Goal: Task Accomplishment & Management: Use online tool/utility

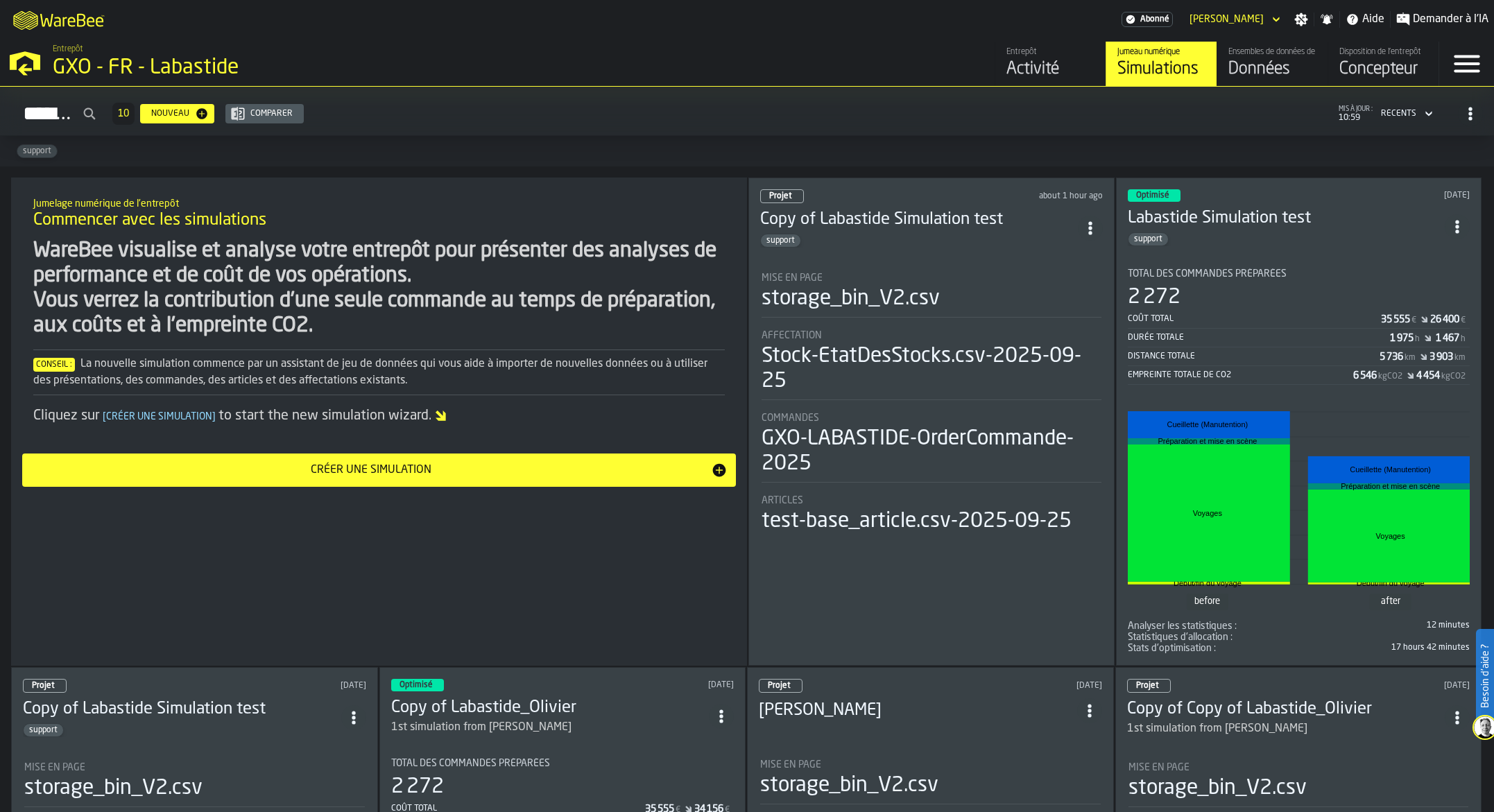
click at [1282, 57] on div "Ensembles de données de l'entrepôt" at bounding box center [1272, 52] width 88 height 9
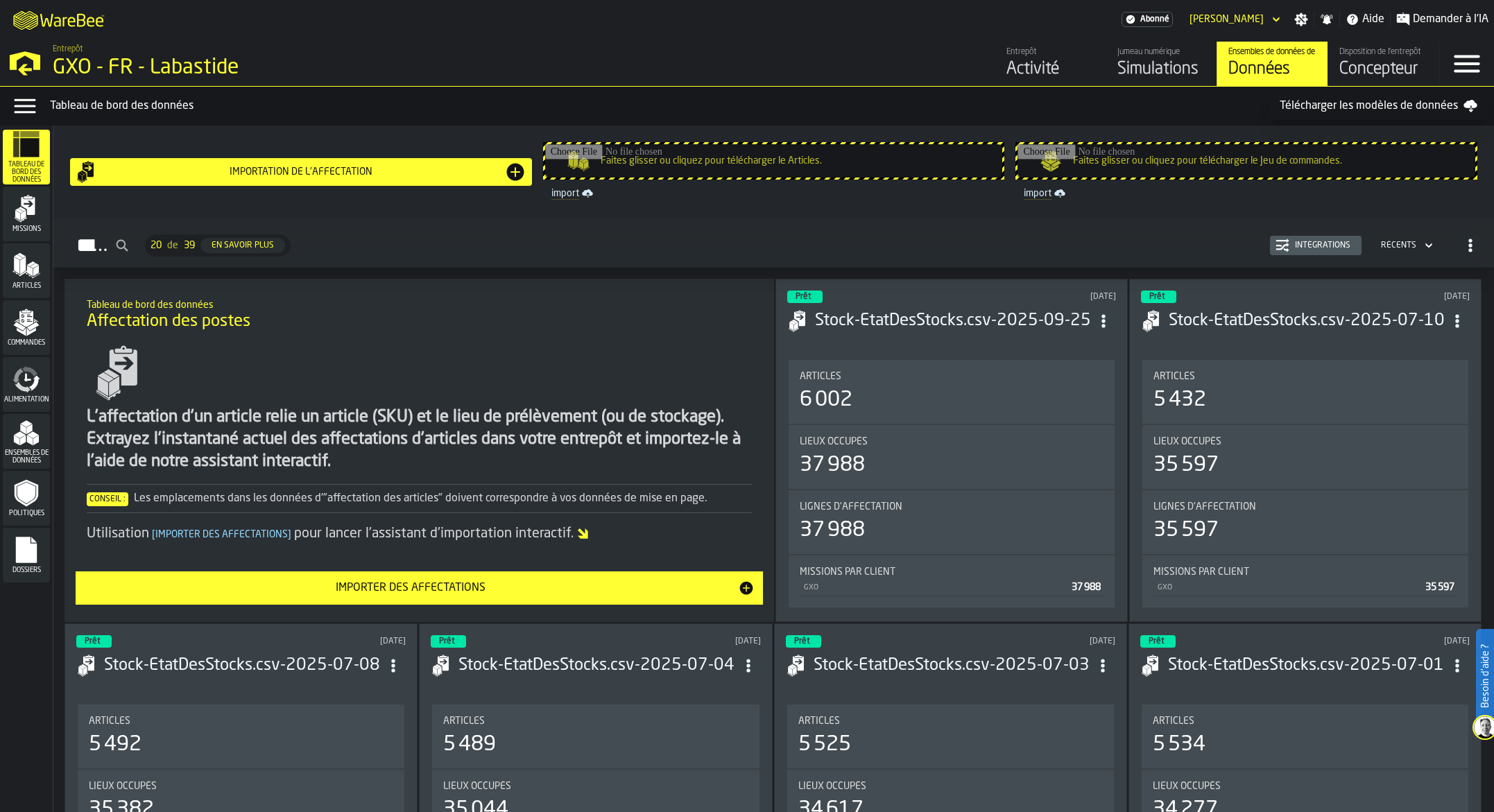
click at [27, 228] on span "Missions" at bounding box center [26, 229] width 48 height 8
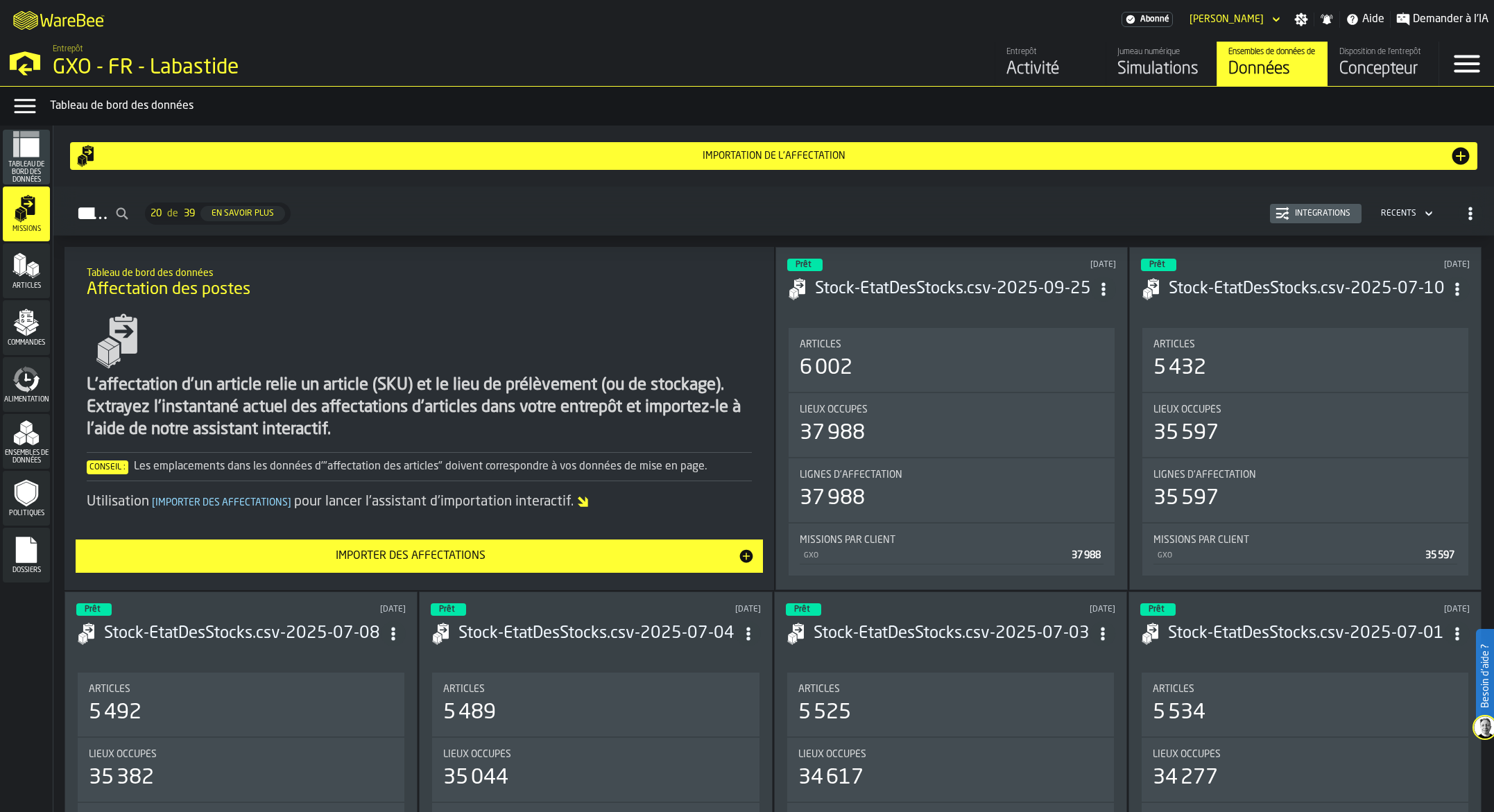
click at [35, 258] on icon "menu Articles" at bounding box center [26, 266] width 28 height 28
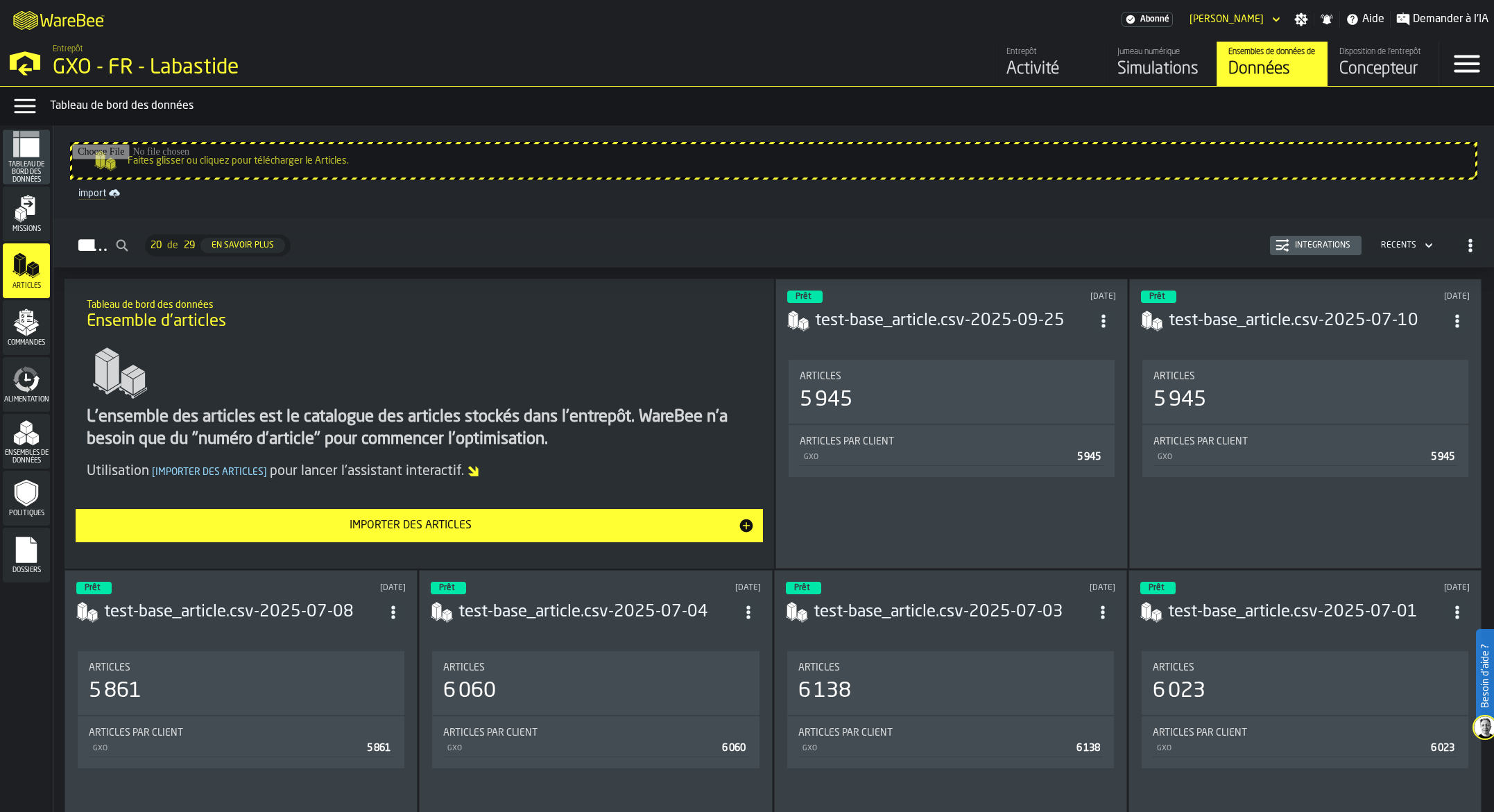
click at [36, 219] on icon "menu Missions" at bounding box center [26, 209] width 28 height 28
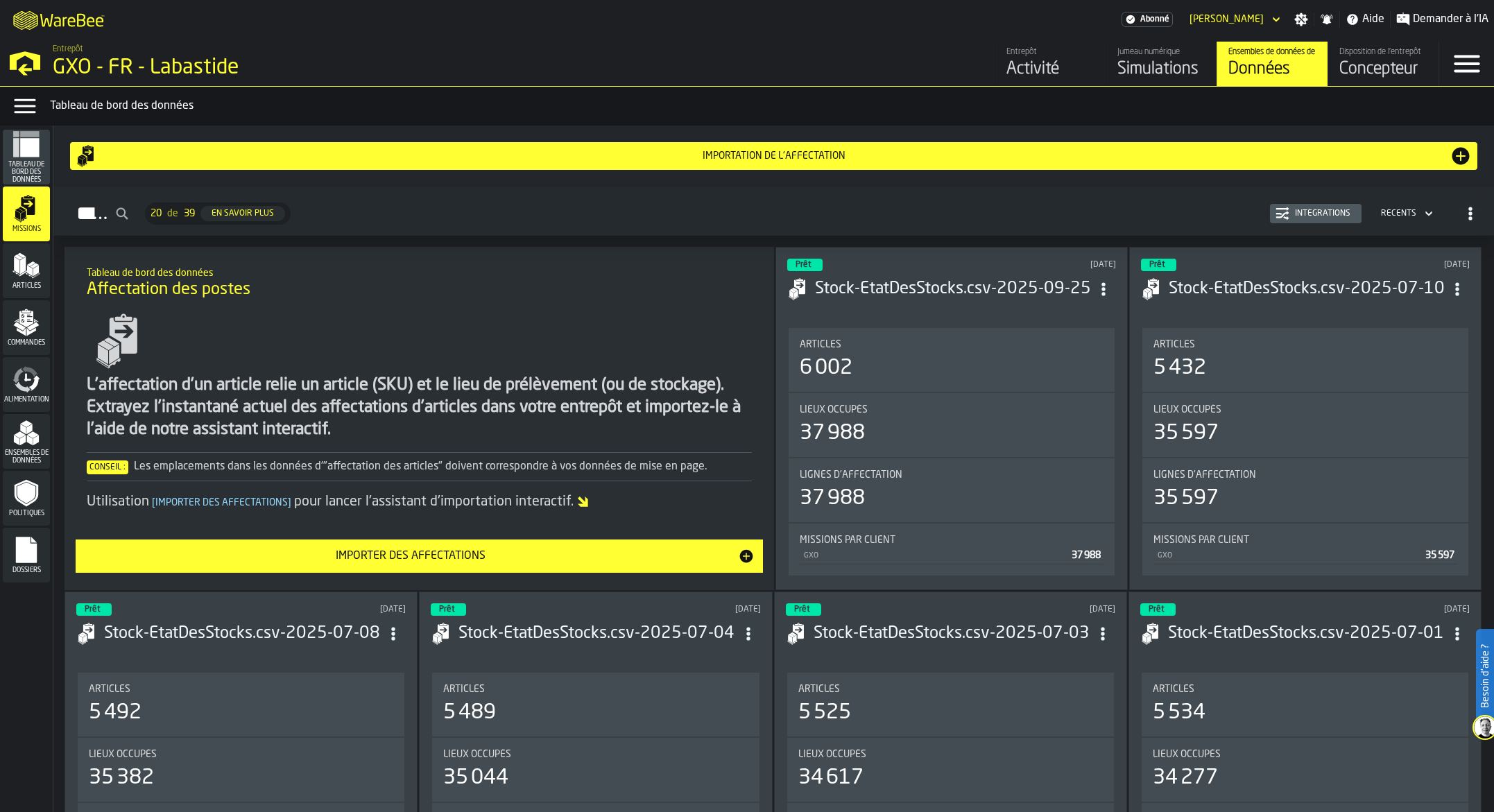
click at [22, 136] on rect "menu Tableau de bord des données" at bounding box center [30, 134] width 19 height 6
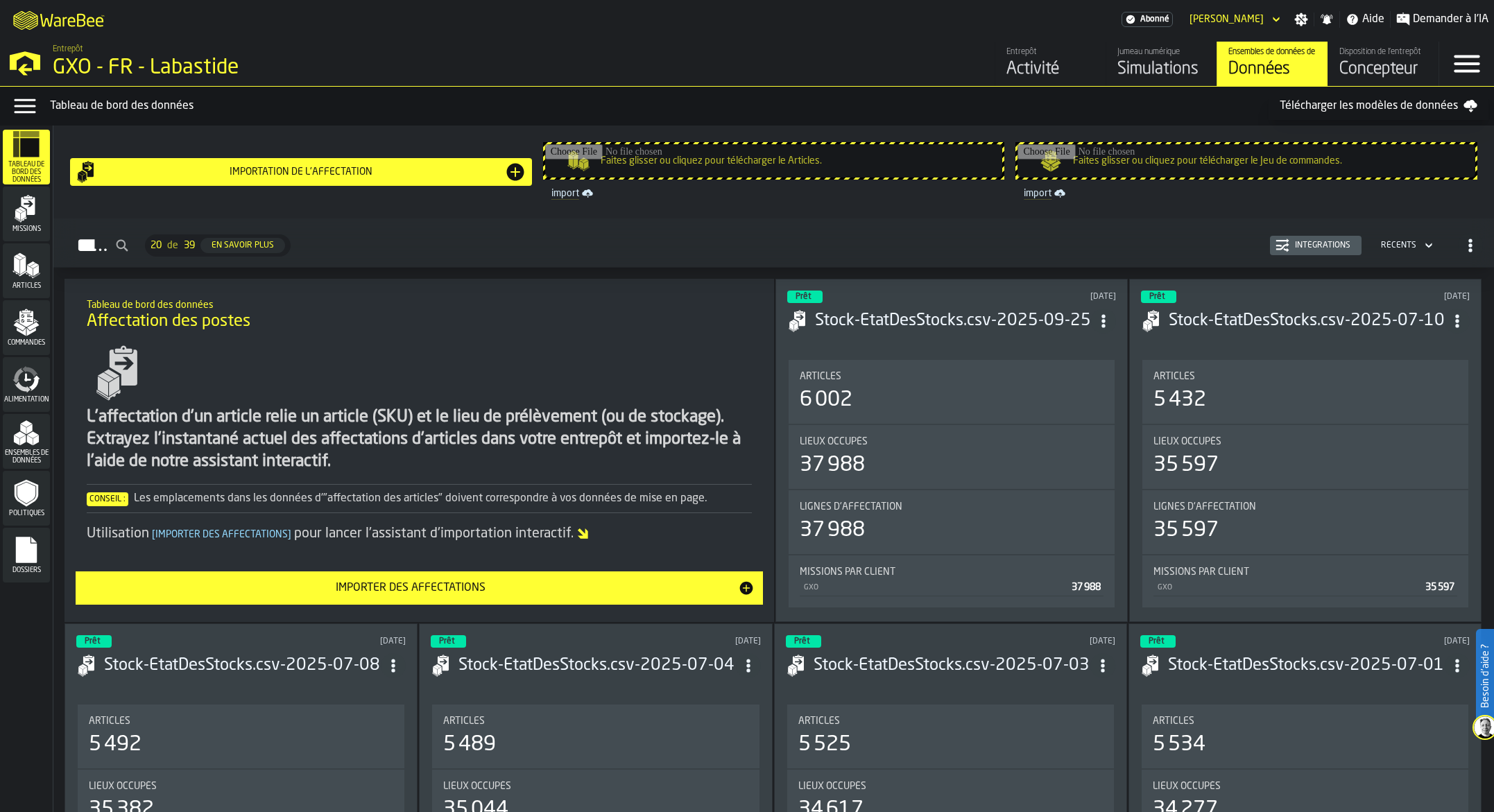
click at [10, 221] on div "Missions" at bounding box center [26, 214] width 48 height 38
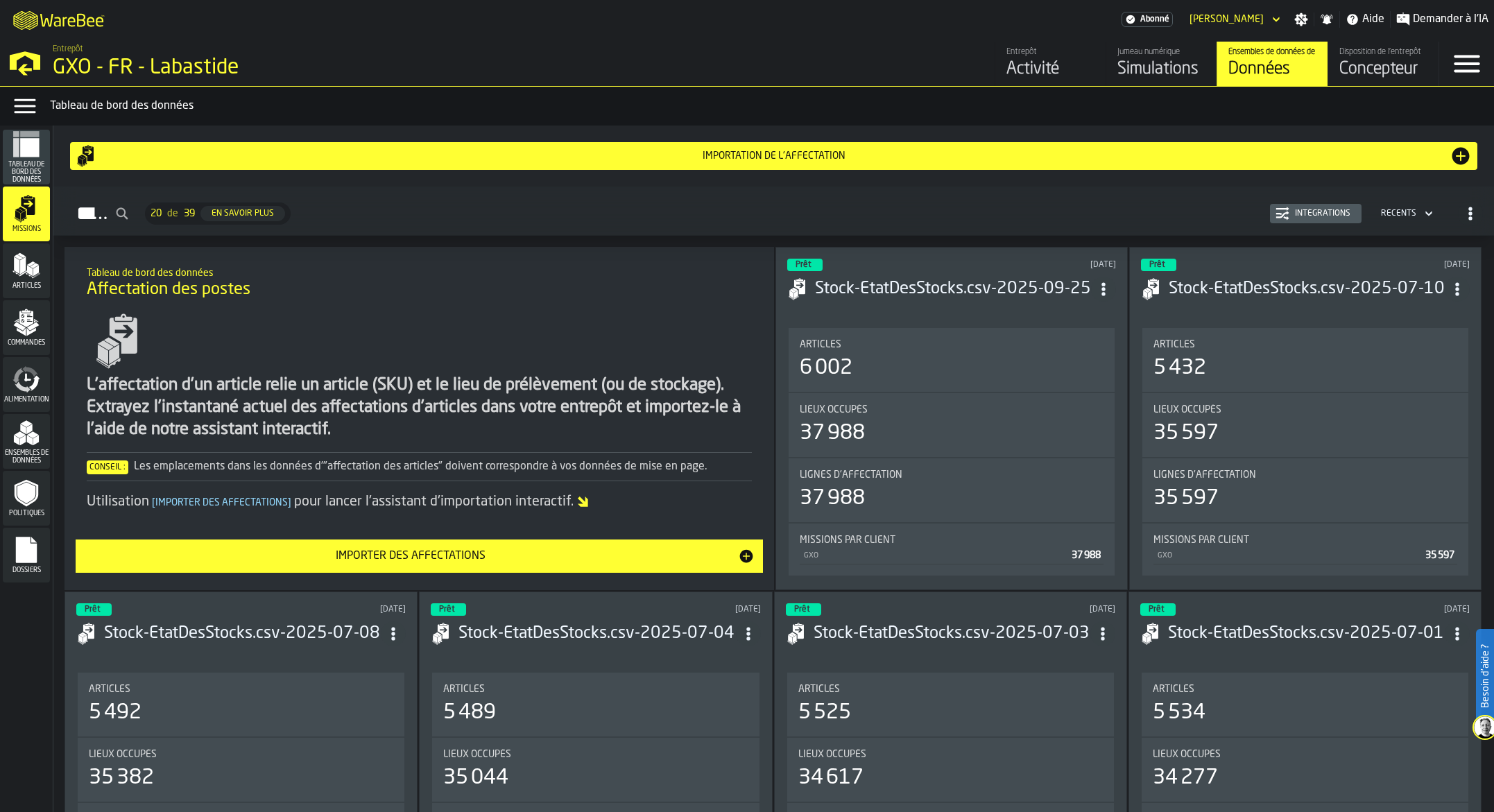
click at [3, 268] on div "Articles" at bounding box center [26, 270] width 48 height 38
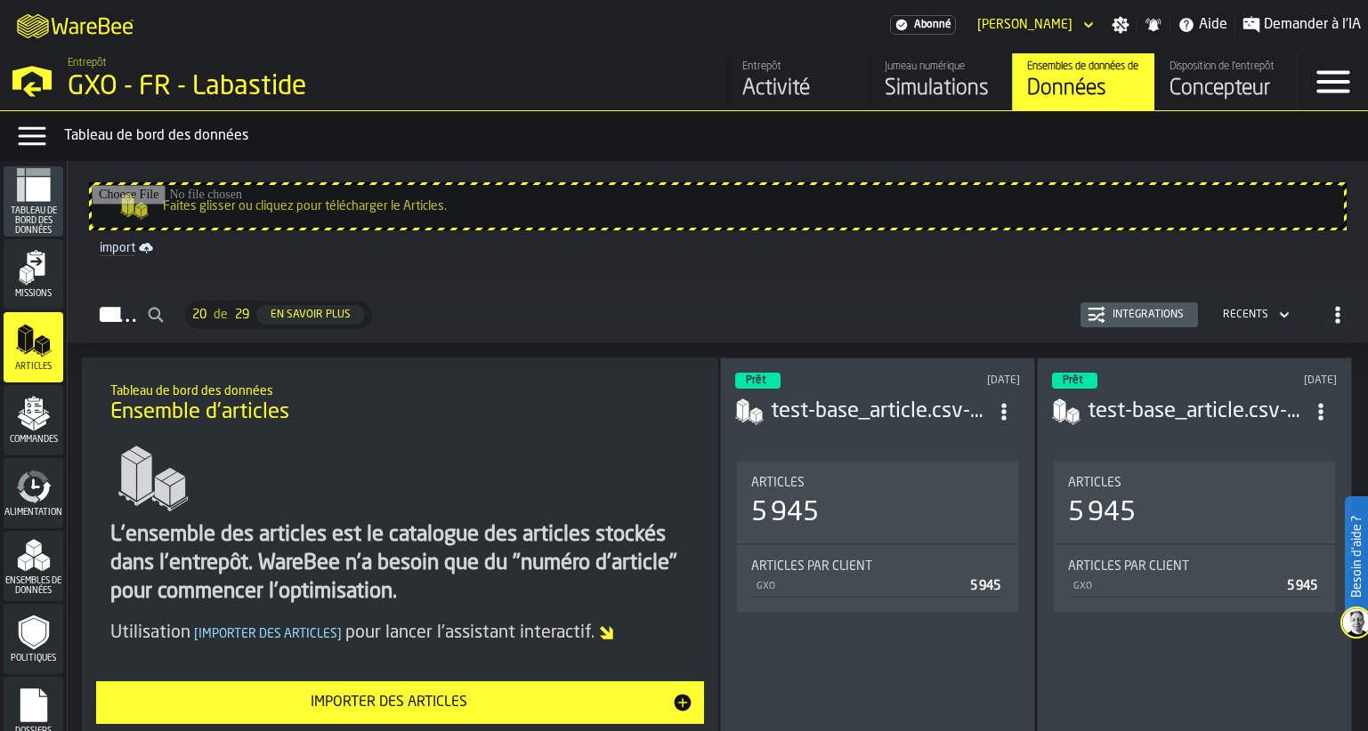
click at [1139, 316] on div "Intégrations" at bounding box center [1147, 315] width 85 height 12
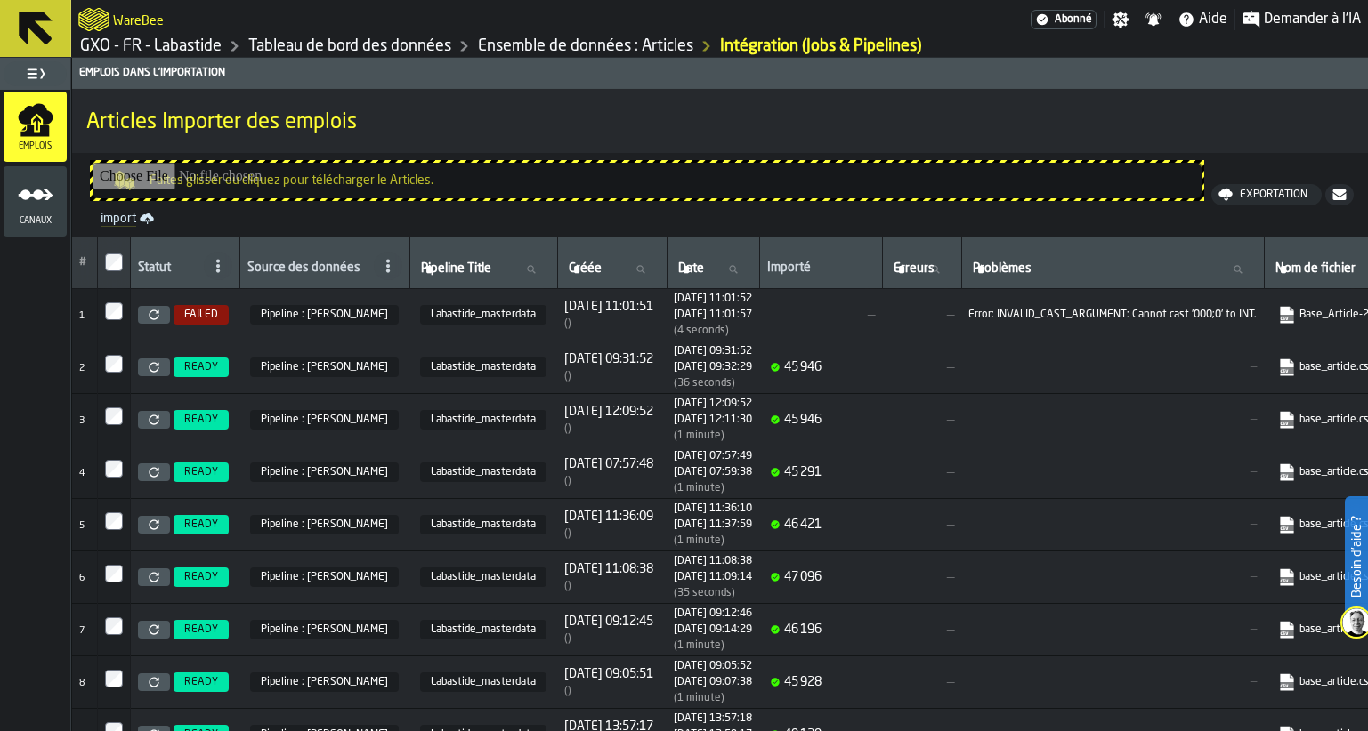
click at [150, 319] on icon at bounding box center [154, 315] width 11 height 11
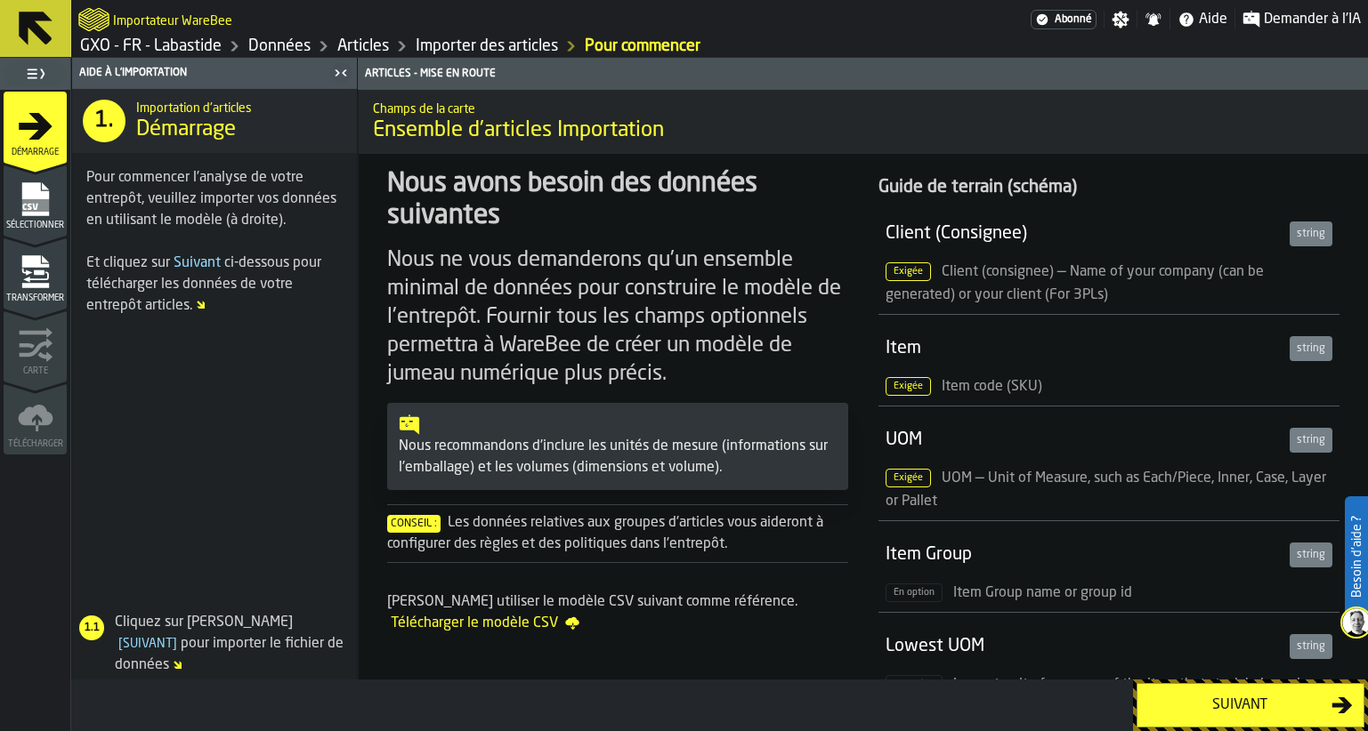
drag, startPoint x: 34, startPoint y: 281, endPoint x: 49, endPoint y: 281, distance: 15.1
click at [36, 280] on icon "menu Transformer" at bounding box center [36, 272] width 36 height 36
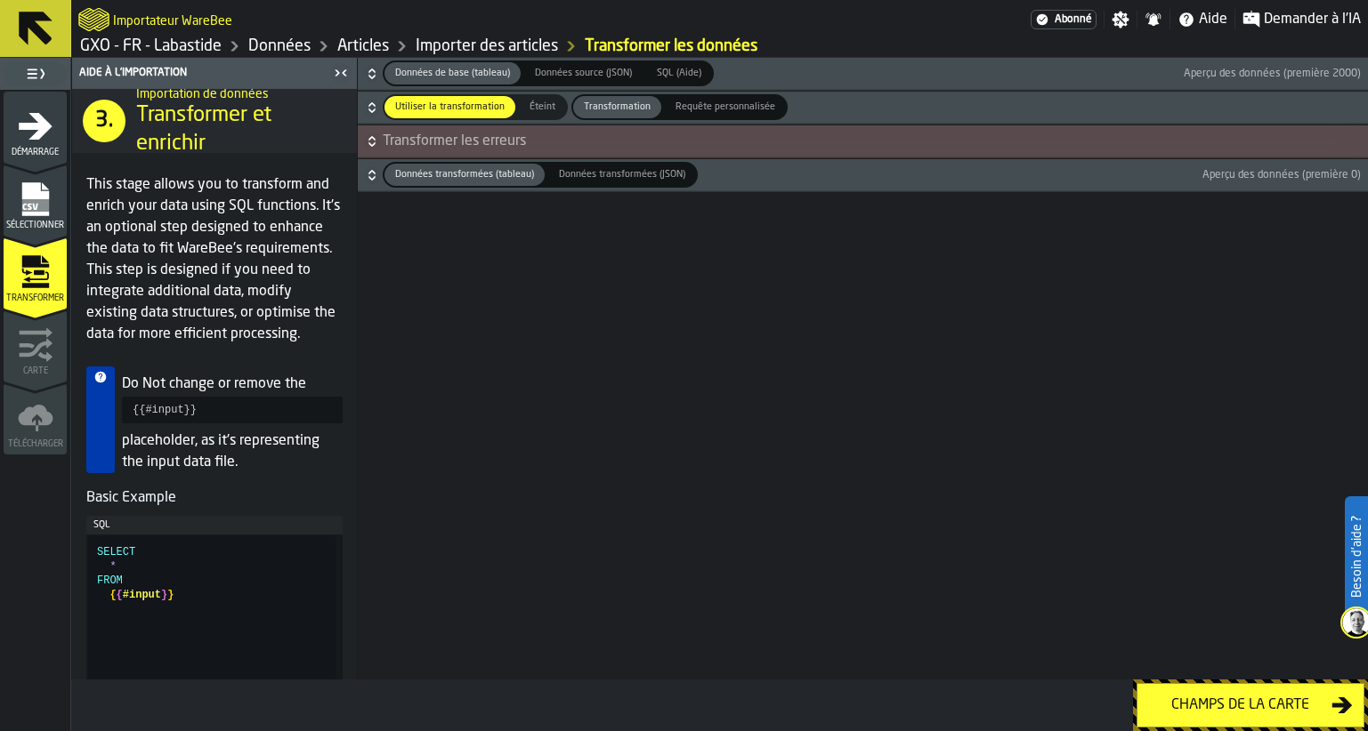
click at [4, 345] on div "Carte" at bounding box center [35, 351] width 63 height 49
drag, startPoint x: 40, startPoint y: 176, endPoint x: 32, endPoint y: 134, distance: 42.6
click at [40, 176] on div "Sélectionner" at bounding box center [35, 201] width 63 height 60
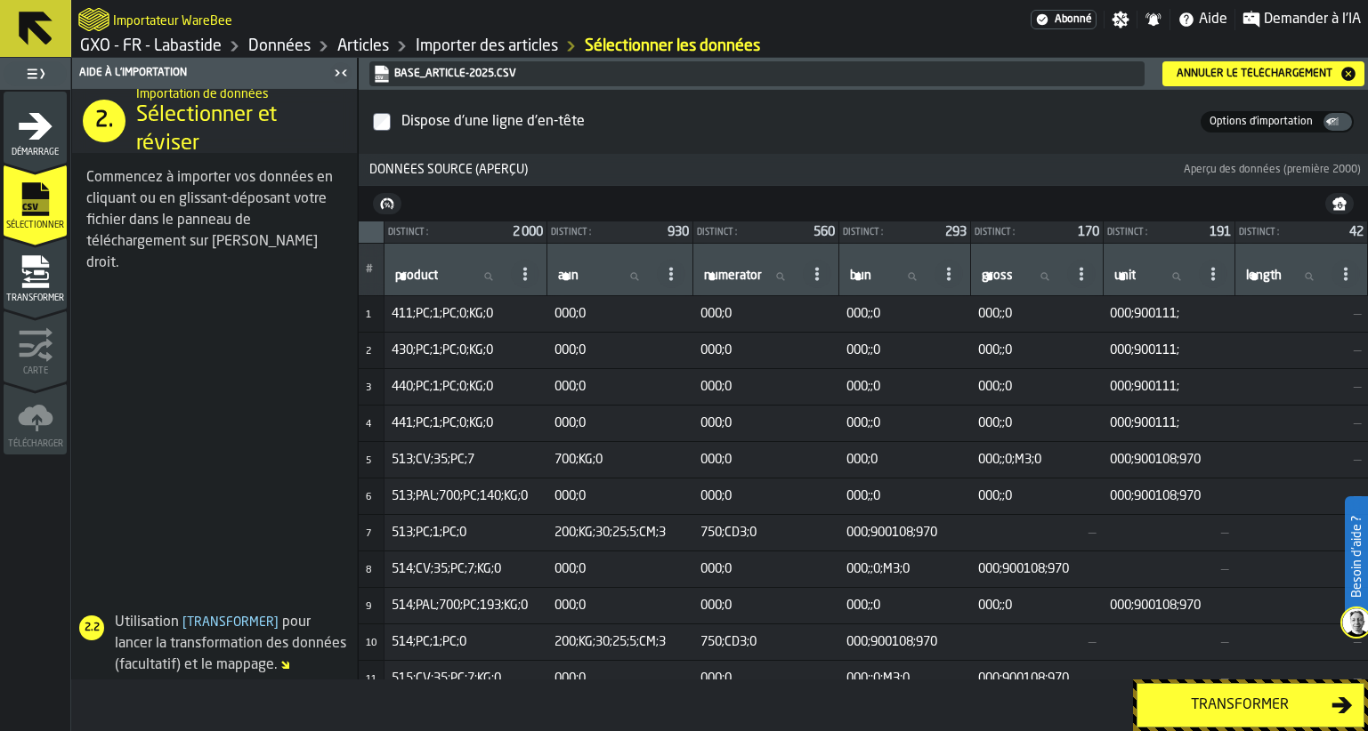
click at [30, 120] on icon "menu Démarrage" at bounding box center [36, 127] width 36 height 36
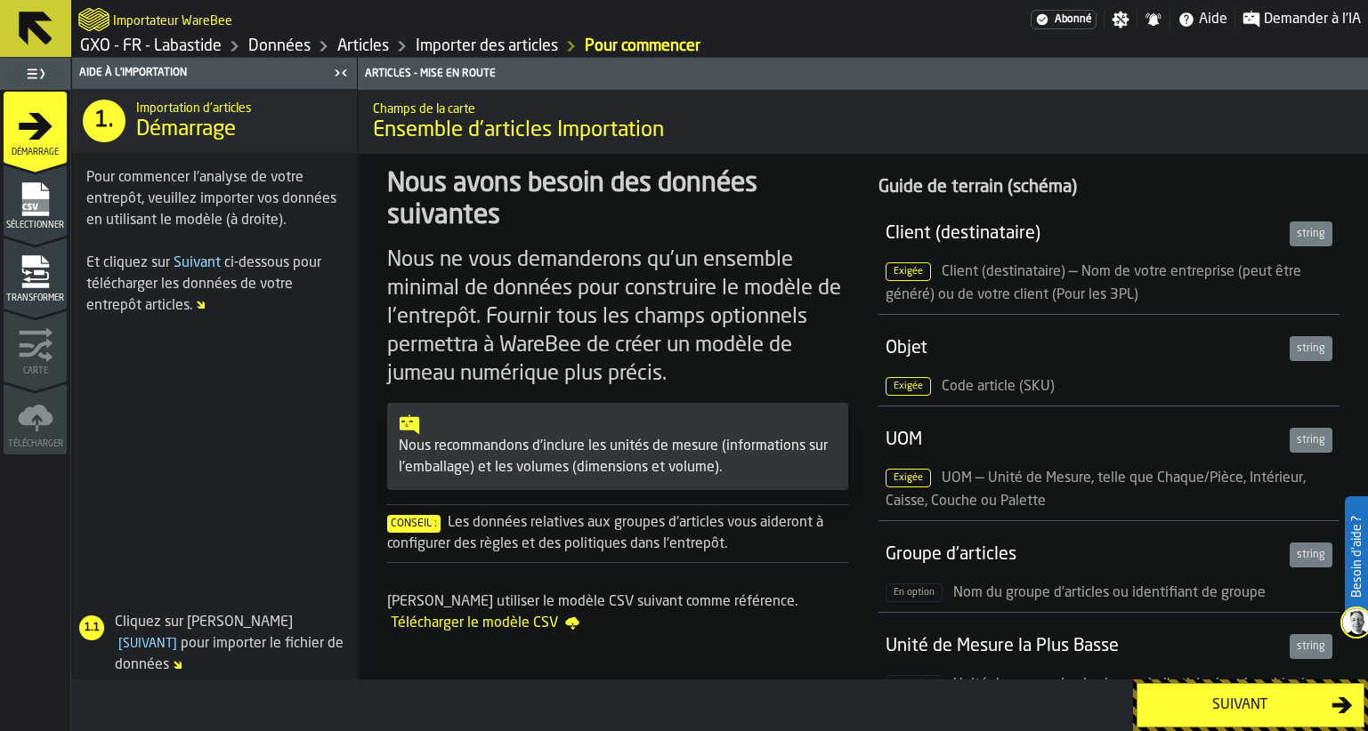
click at [1280, 689] on button "Suivant" at bounding box center [1250, 705] width 228 height 44
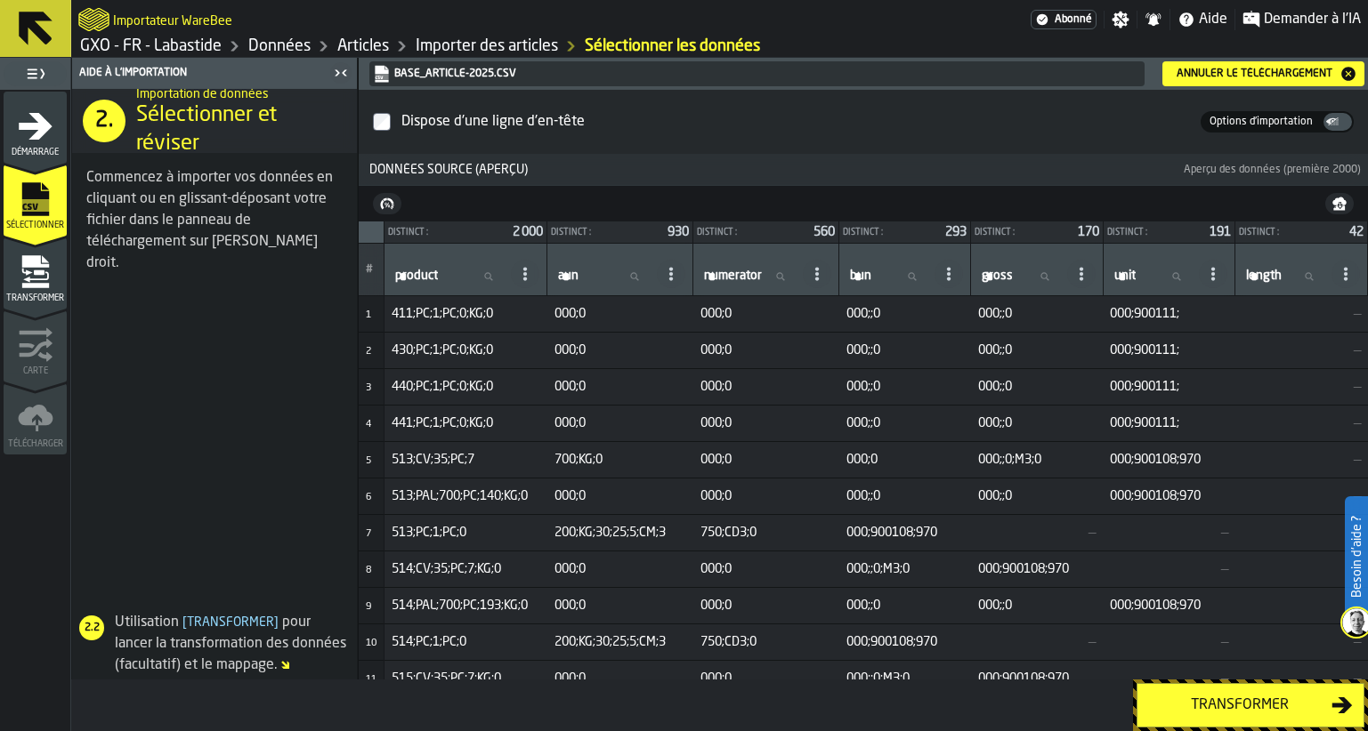
click at [1291, 703] on div "Transformer" at bounding box center [1239, 705] width 183 height 21
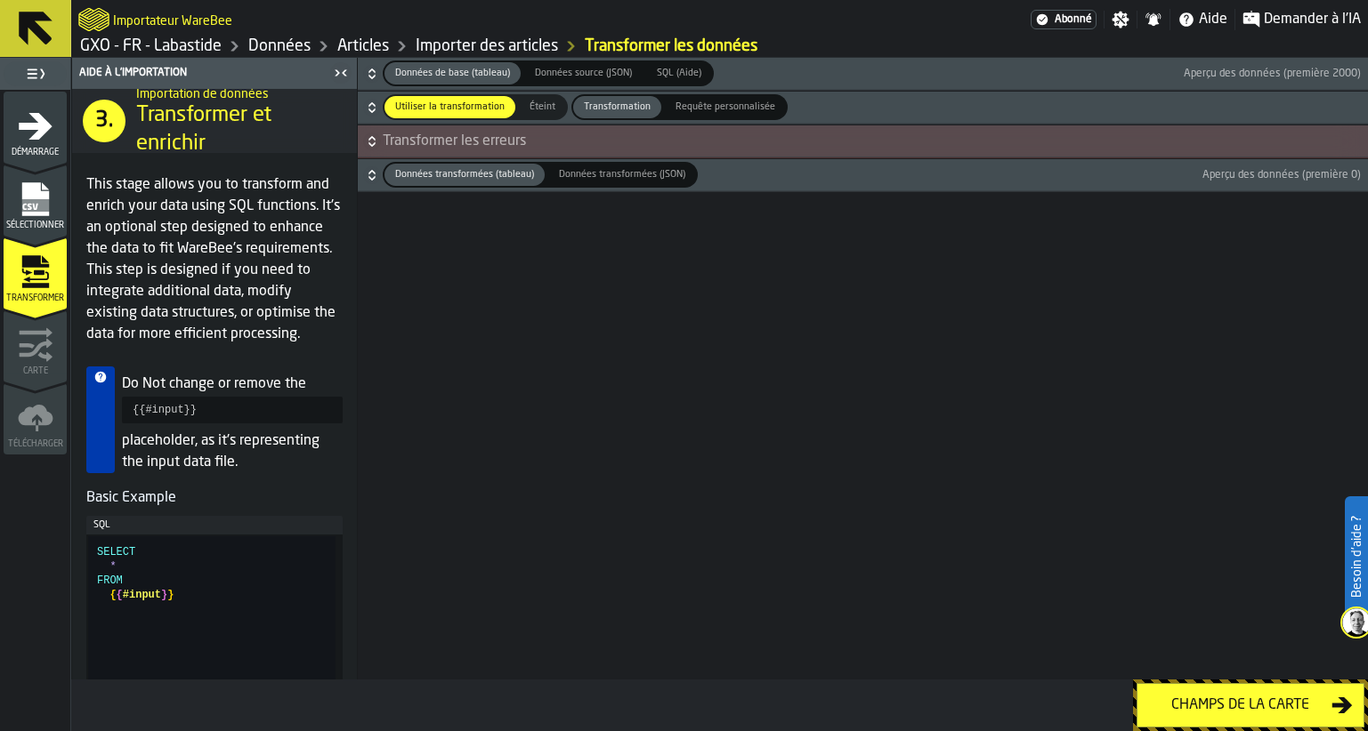
click at [371, 140] on icon "button-" at bounding box center [372, 142] width 18 height 18
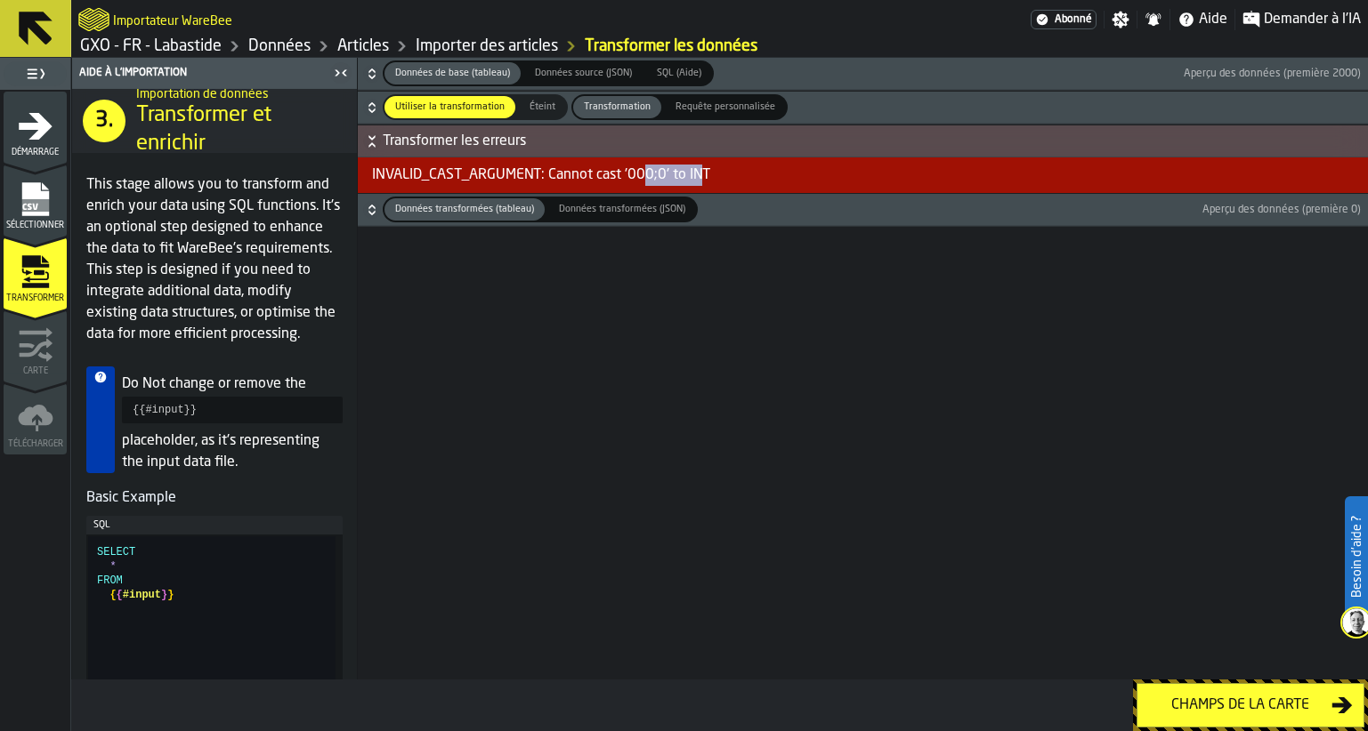
drag, startPoint x: 644, startPoint y: 176, endPoint x: 720, endPoint y: 175, distance: 75.6
click at [720, 175] on div "INVALID_CAST_ARGUMENT: Cannot cast '000;0' to INT" at bounding box center [863, 176] width 1010 height 36
drag, startPoint x: 720, startPoint y: 175, endPoint x: 746, endPoint y: 175, distance: 25.8
click at [746, 175] on div "INVALID_CAST_ARGUMENT: Cannot cast '000;0' to INT" at bounding box center [863, 176] width 1010 height 36
click at [138, 49] on link "GXO - FR - Labastide" at bounding box center [150, 46] width 141 height 20
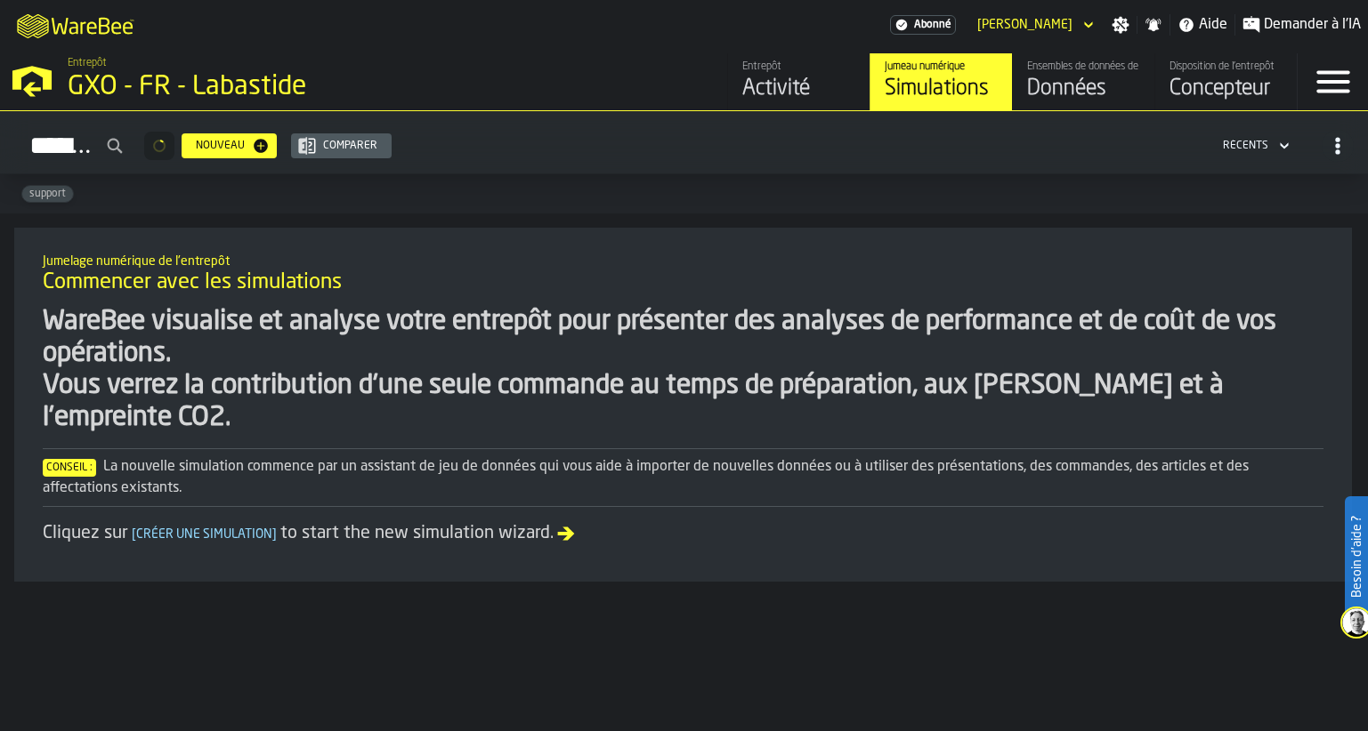
click at [1085, 75] on div "Ensembles de données de l'entrepôt Données" at bounding box center [1083, 82] width 113 height 43
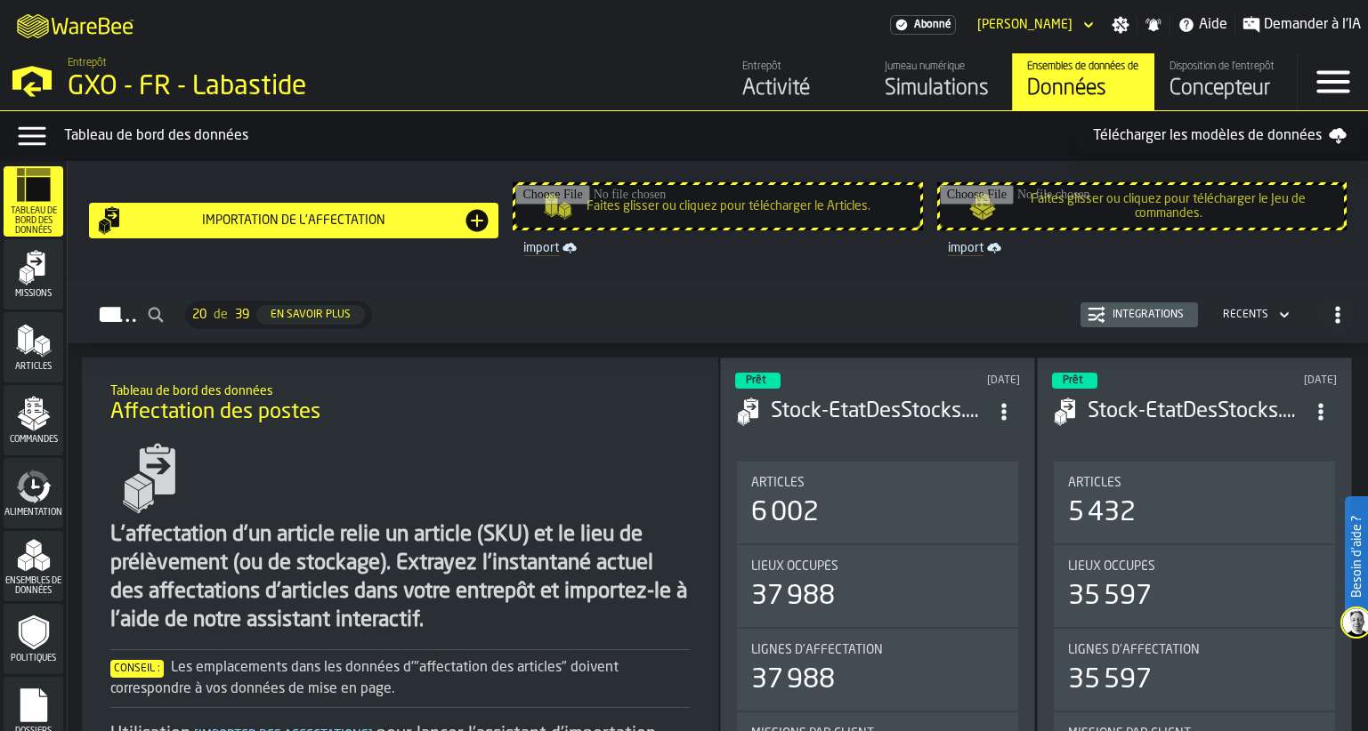
click at [24, 327] on polygon "menu Articles" at bounding box center [27, 328] width 11 height 6
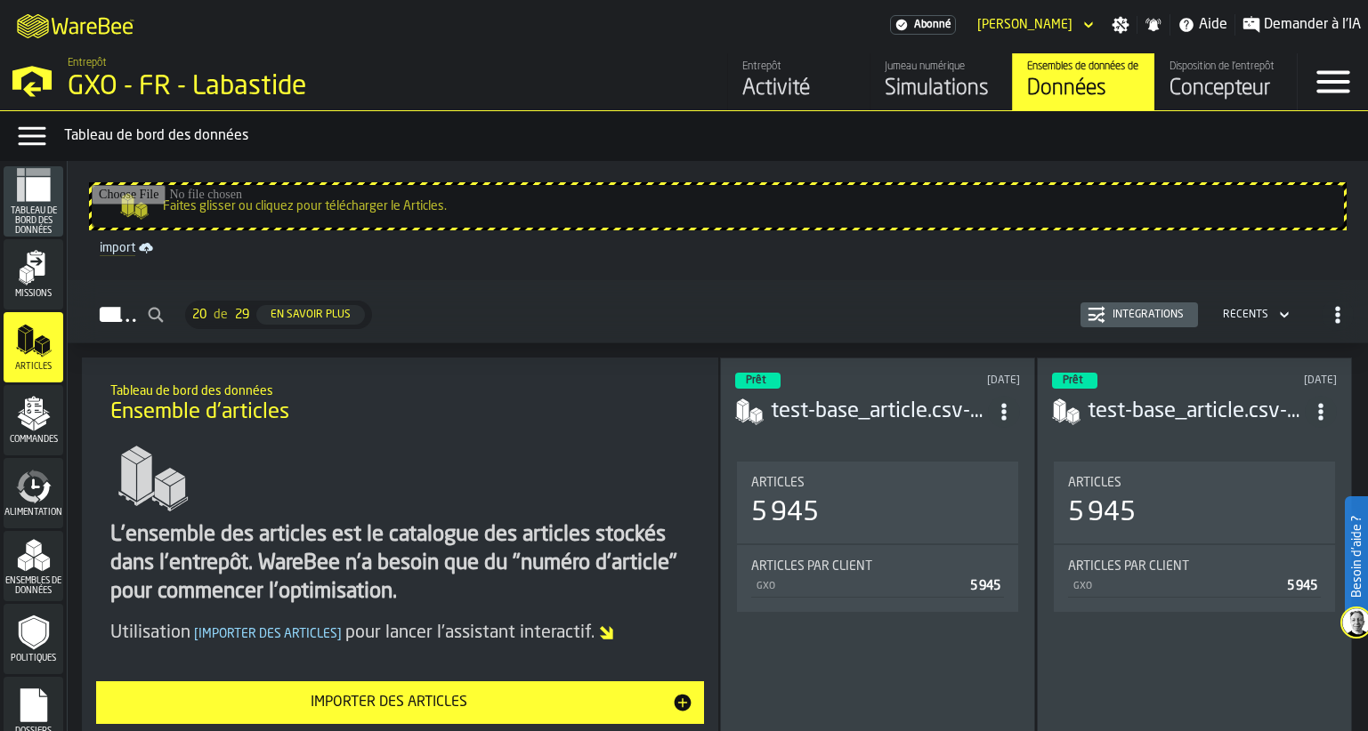
click at [1111, 301] on div "Articles 20 de 29 En savoir plus Intégrations Récents" at bounding box center [718, 315] width 1272 height 41
click at [1117, 306] on button "Intégrations" at bounding box center [1138, 315] width 117 height 25
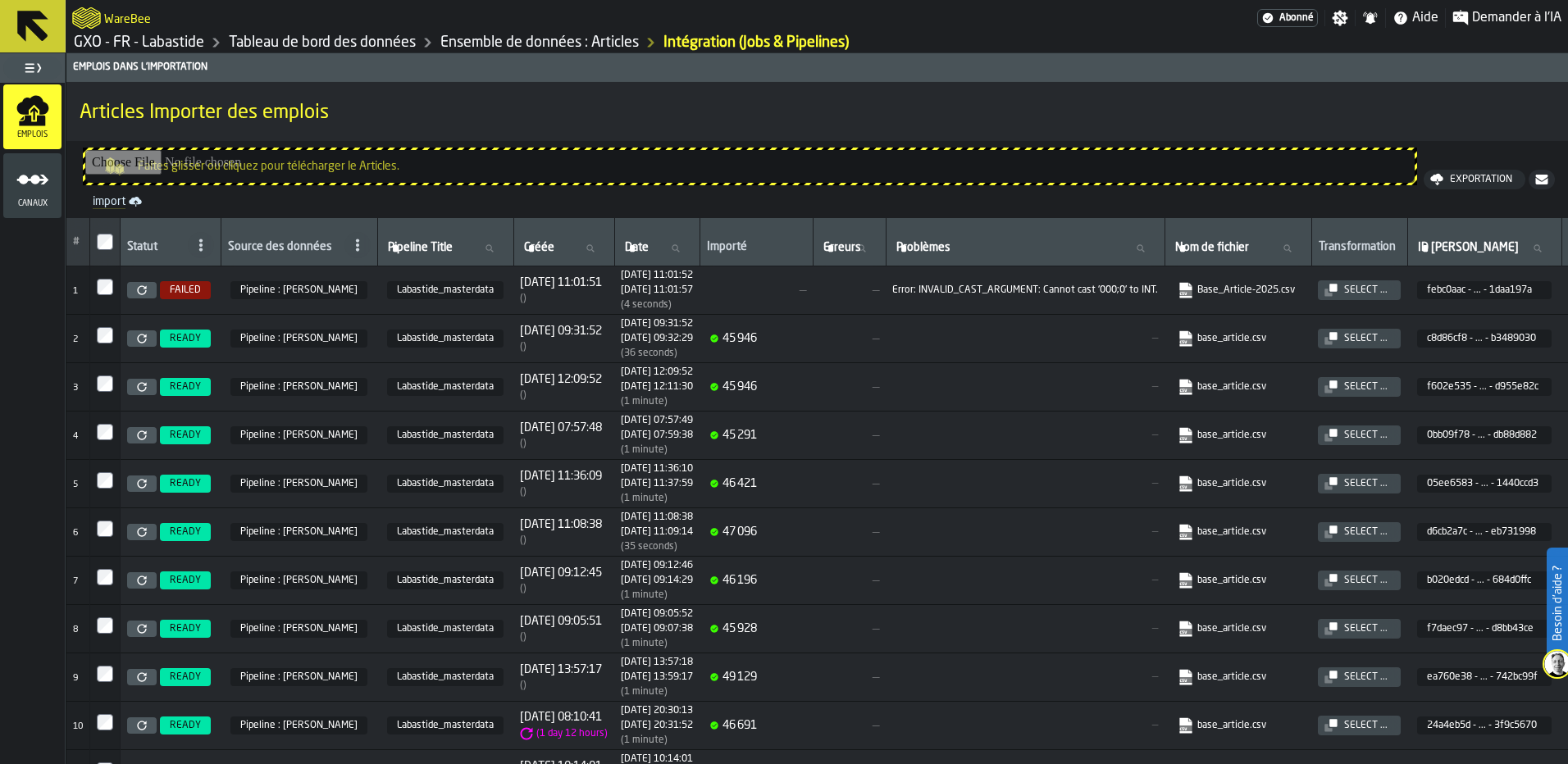
click at [1260, 339] on link "base_article.csv" at bounding box center [1236, 339] width 117 height 17
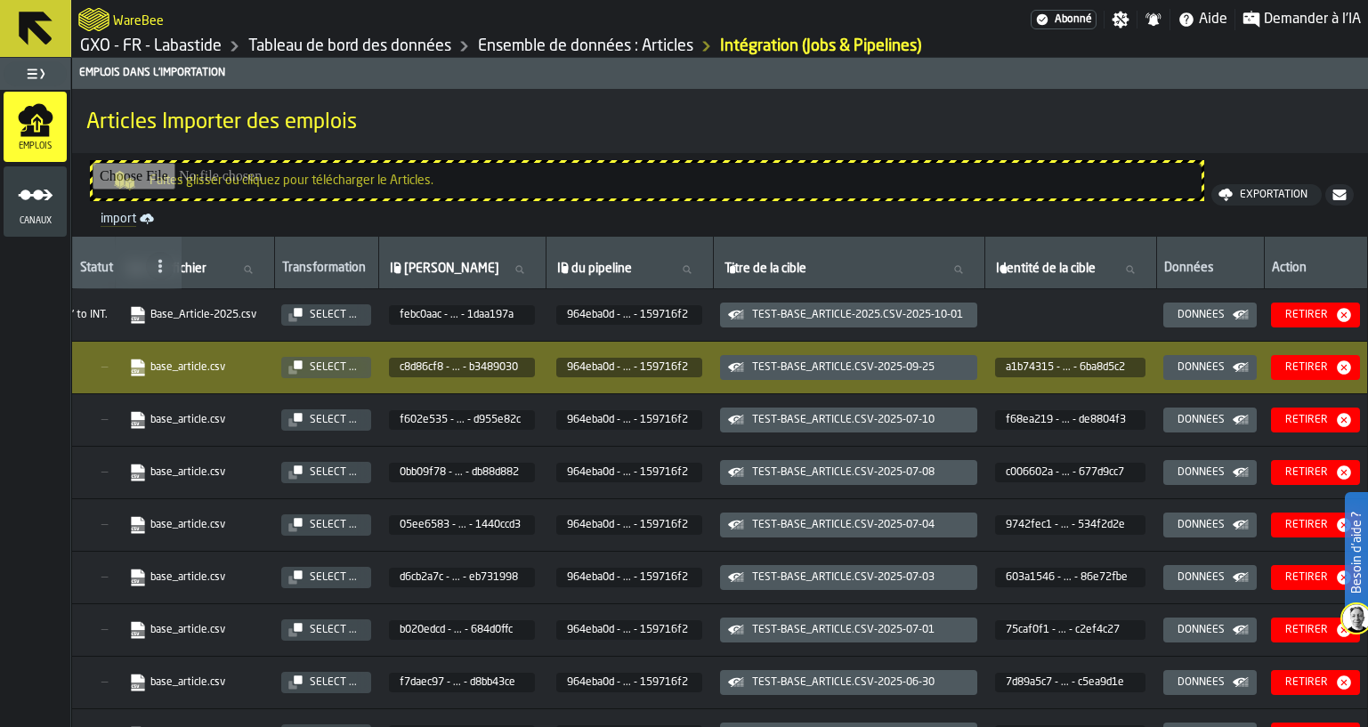
scroll to position [0, 1235]
click at [1297, 319] on div "Retirer" at bounding box center [1306, 315] width 57 height 12
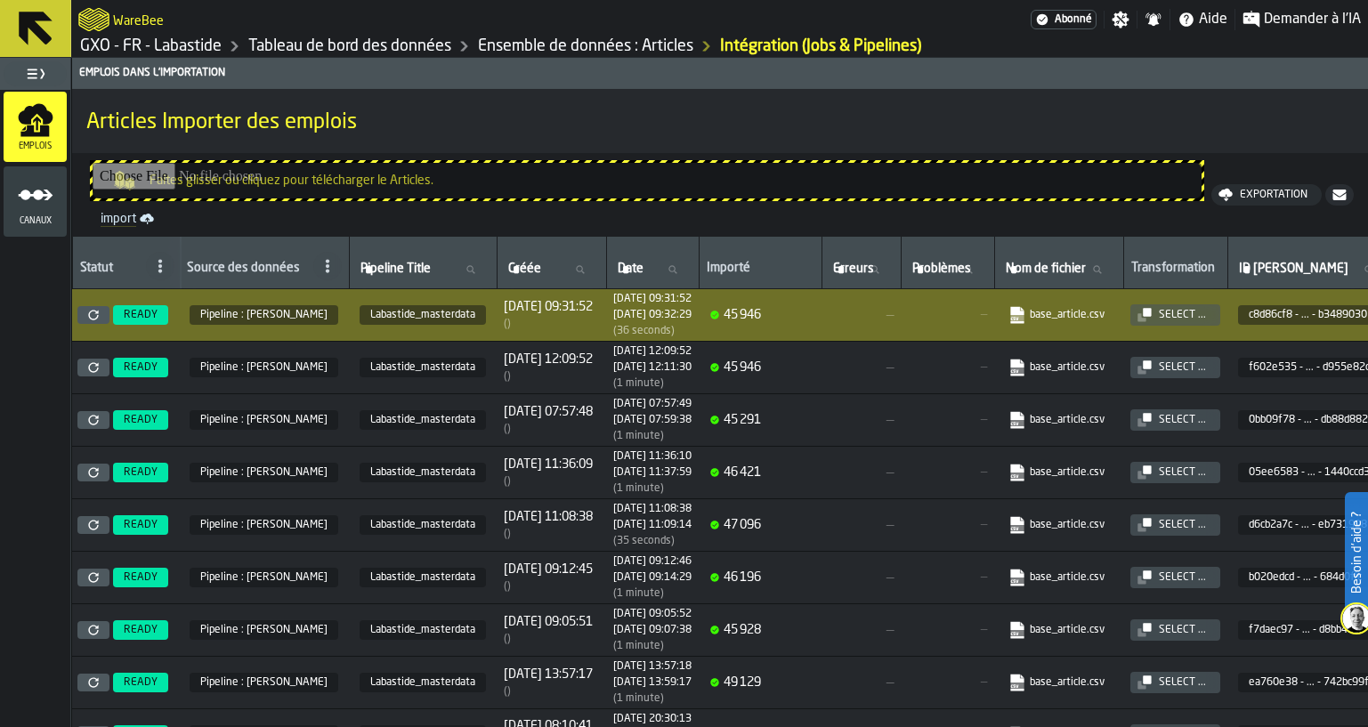
scroll to position [0, 0]
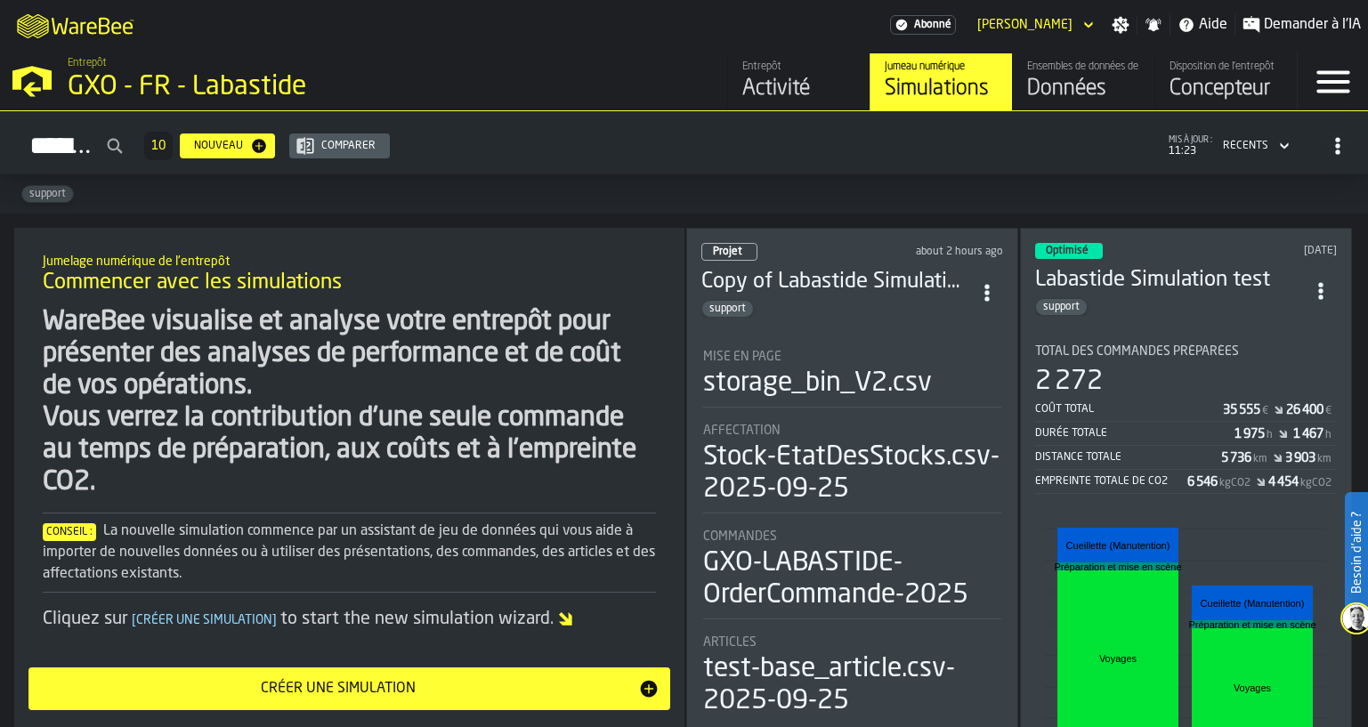
click at [1093, 87] on div "Données" at bounding box center [1083, 89] width 113 height 28
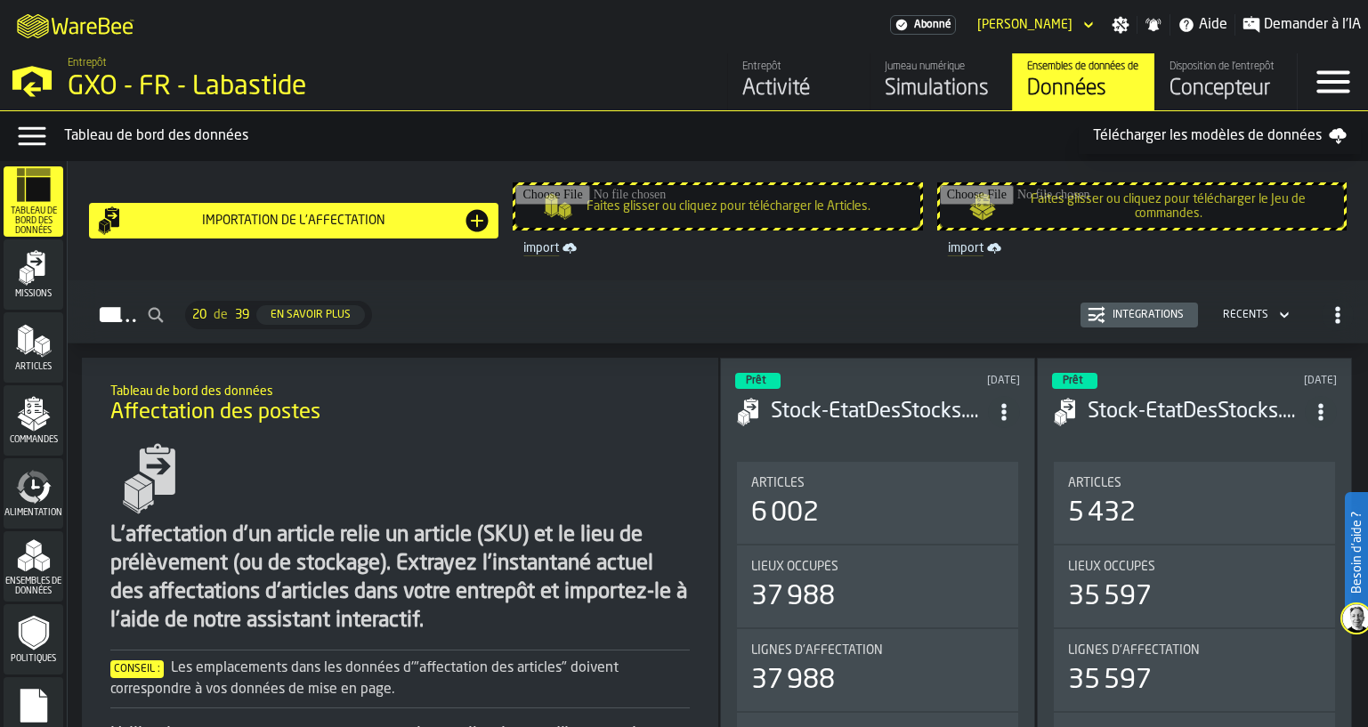
click at [33, 281] on icon "menu Missions" at bounding box center [34, 268] width 36 height 36
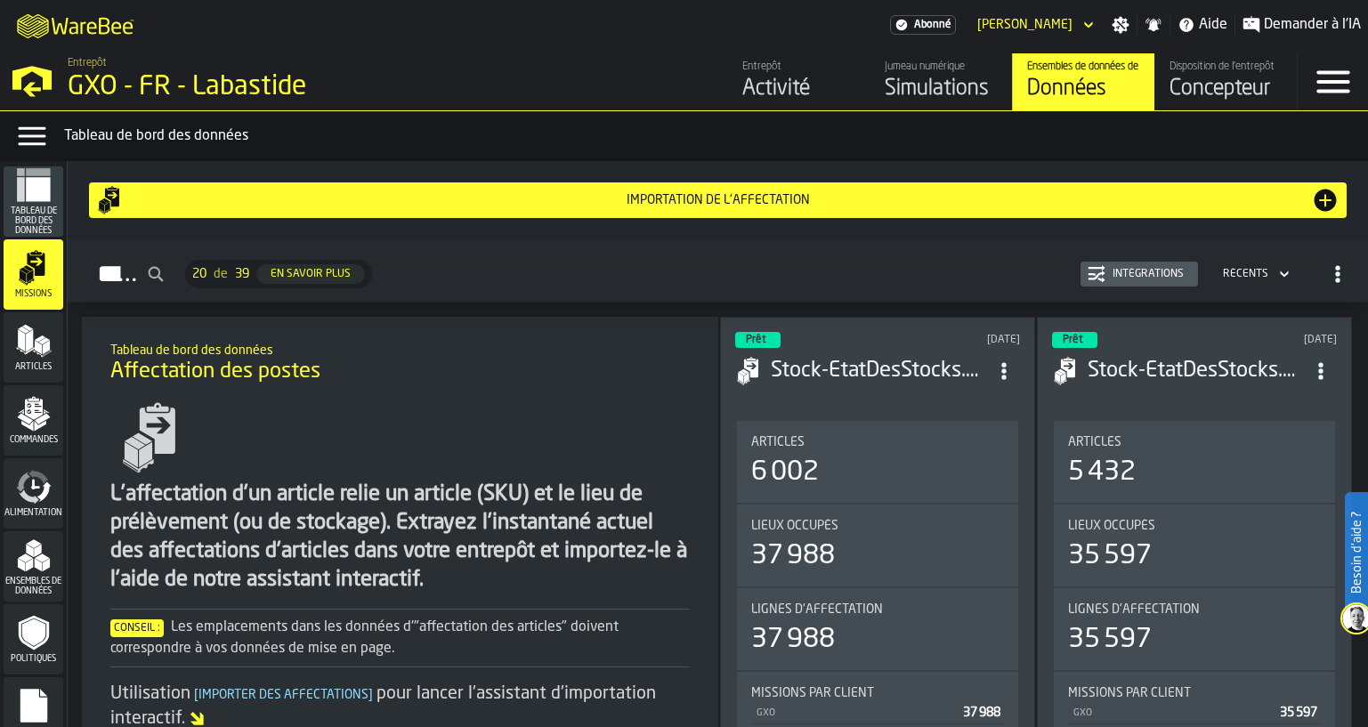
click at [44, 348] on polygon "menu Articles" at bounding box center [45, 348] width 7 height 14
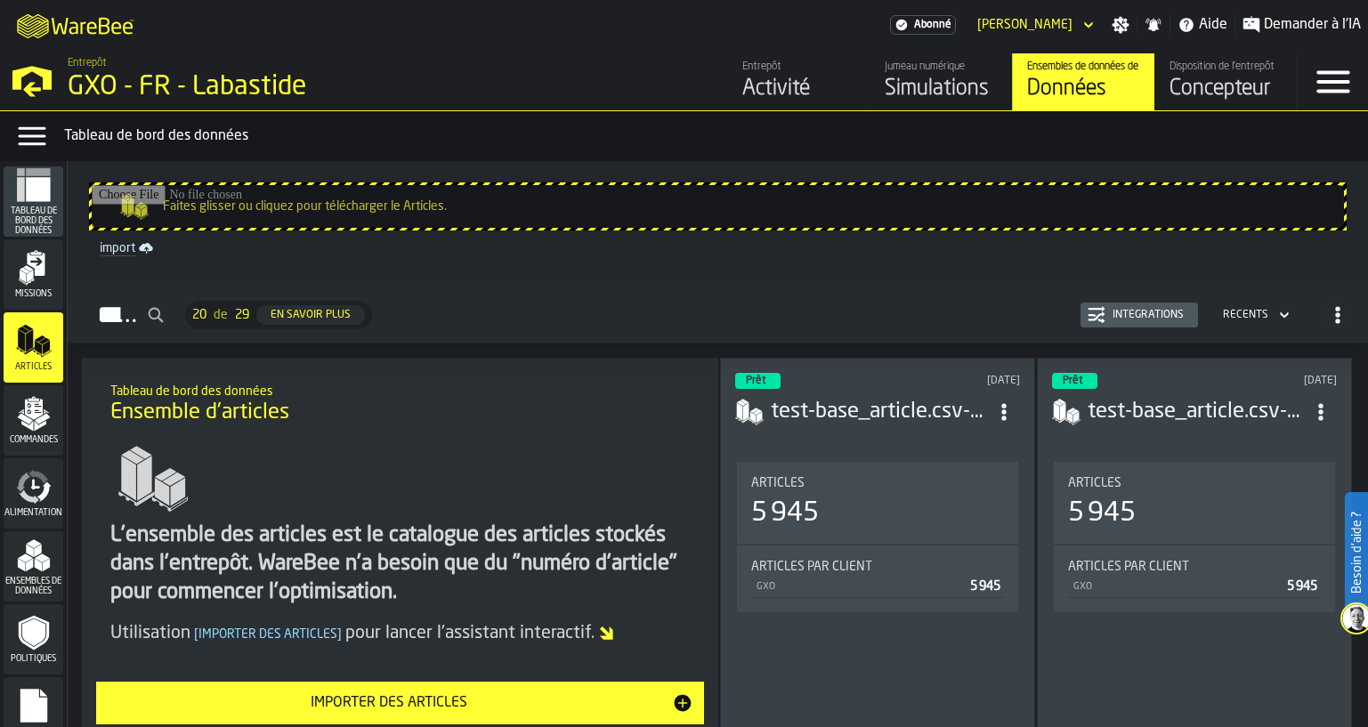
click at [1173, 313] on div "Intégrations" at bounding box center [1147, 315] width 85 height 12
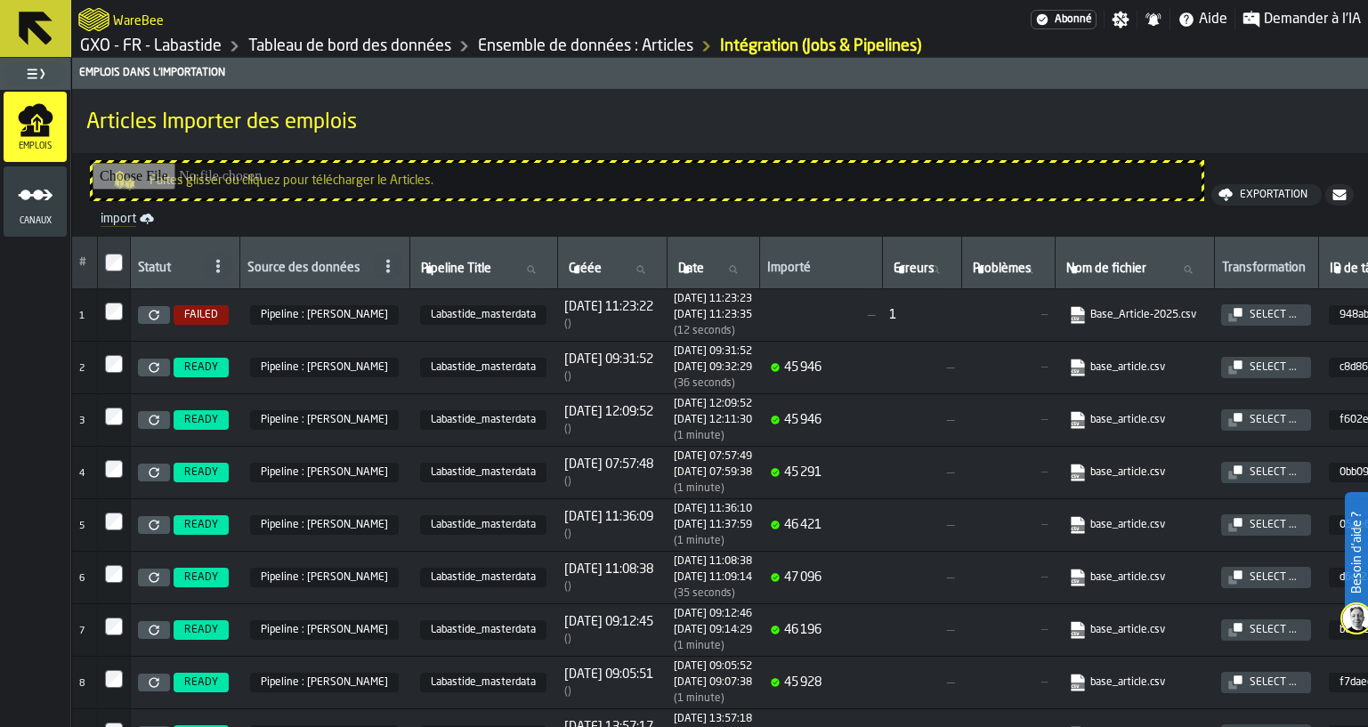
click at [156, 320] on icon at bounding box center [154, 315] width 11 height 11
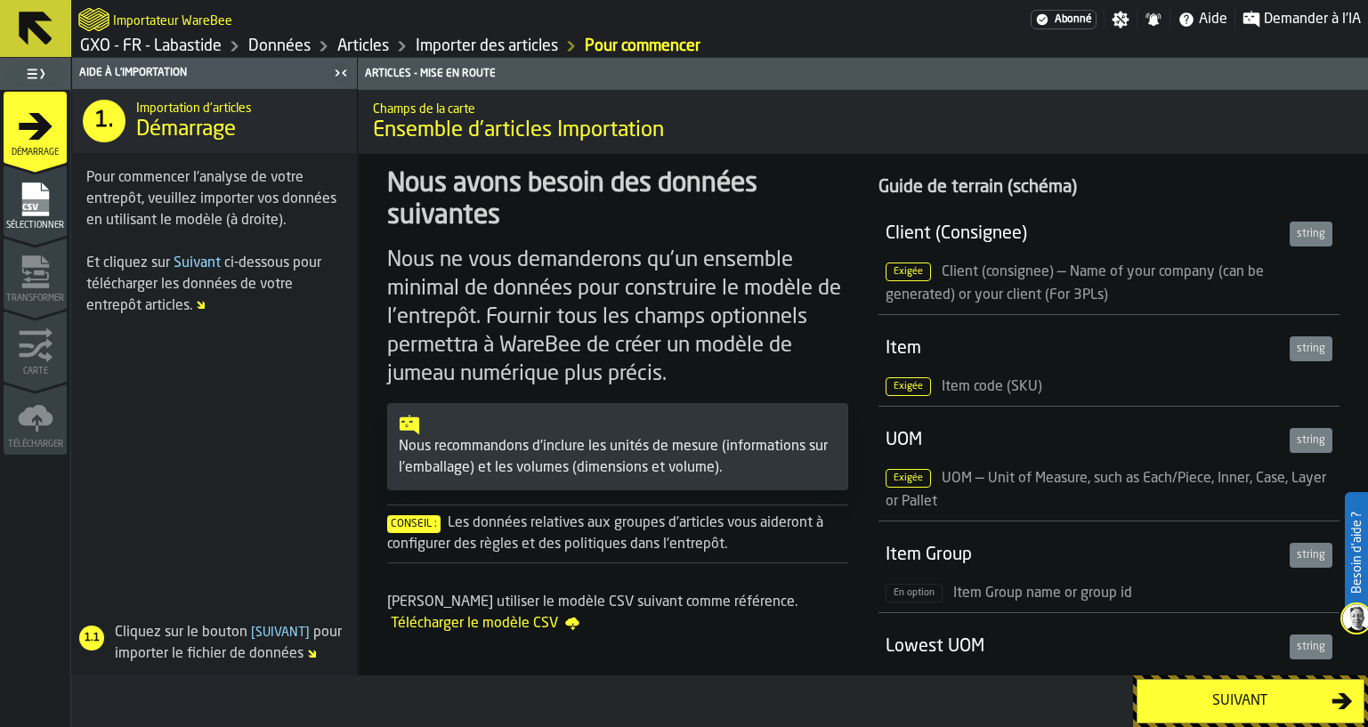
click at [1248, 710] on div "Suivant" at bounding box center [1239, 701] width 183 height 21
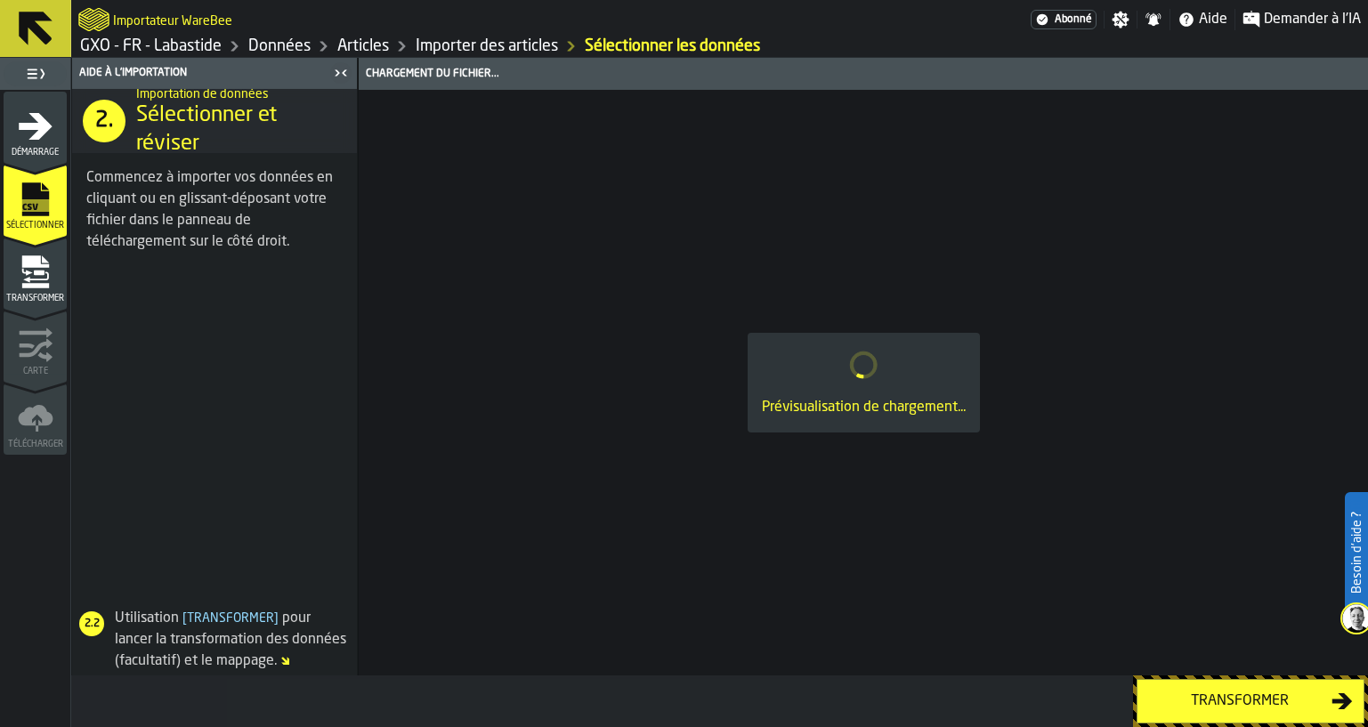
click at [1248, 704] on div "Transformer" at bounding box center [1239, 701] width 183 height 21
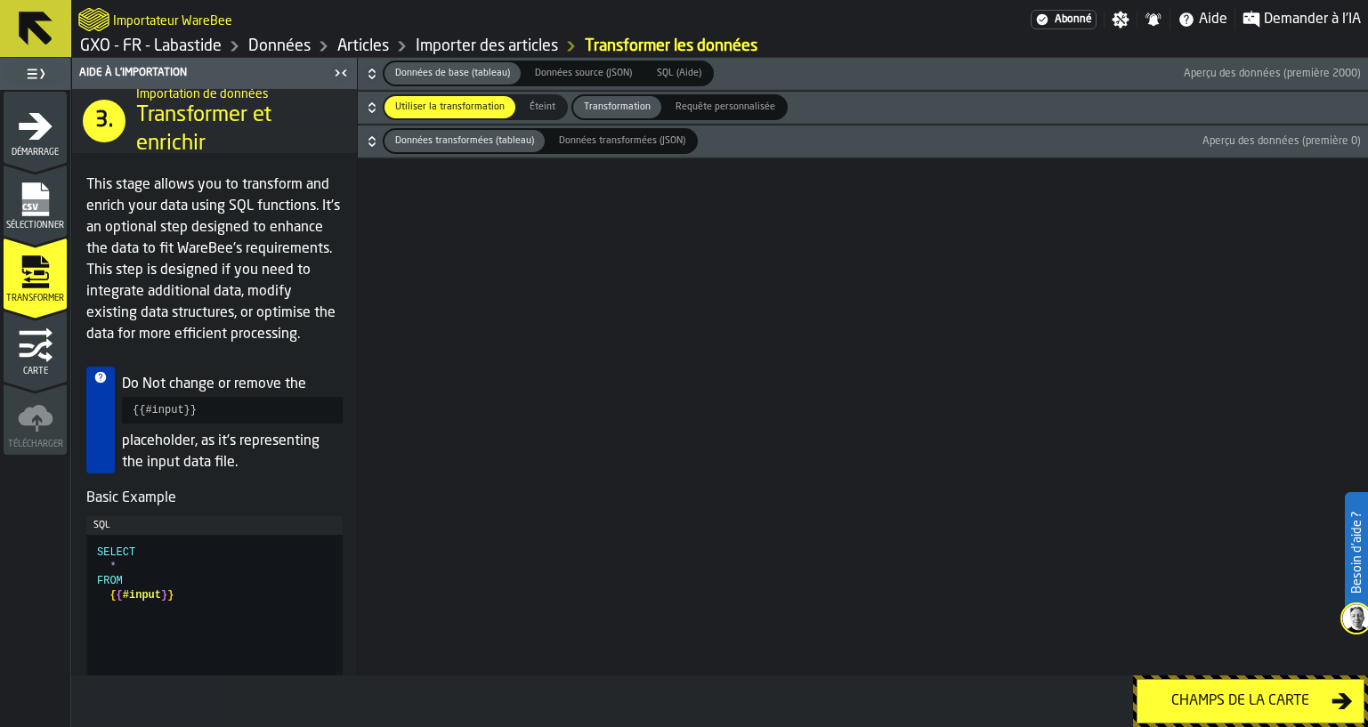
click at [1206, 714] on button "Champs de la carte" at bounding box center [1250, 701] width 228 height 44
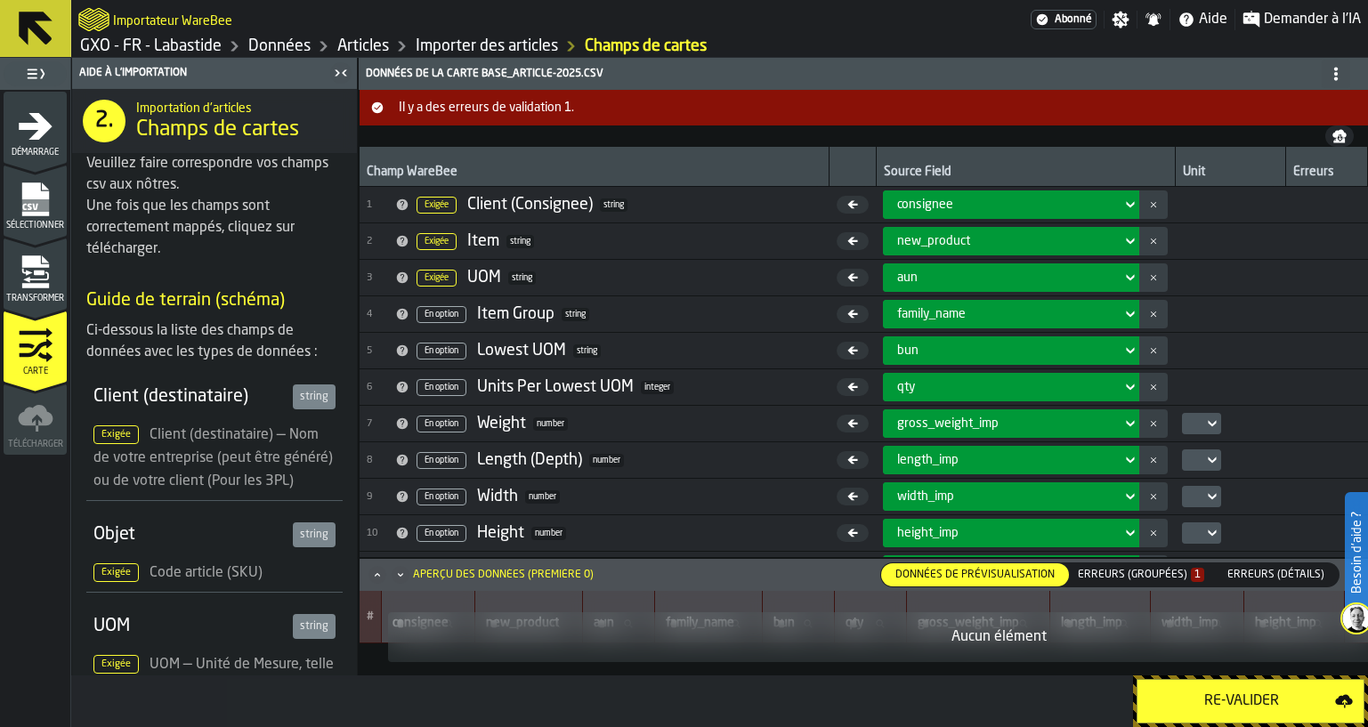
click at [1147, 579] on div "Erreurs (groupées) 1" at bounding box center [1141, 575] width 126 height 12
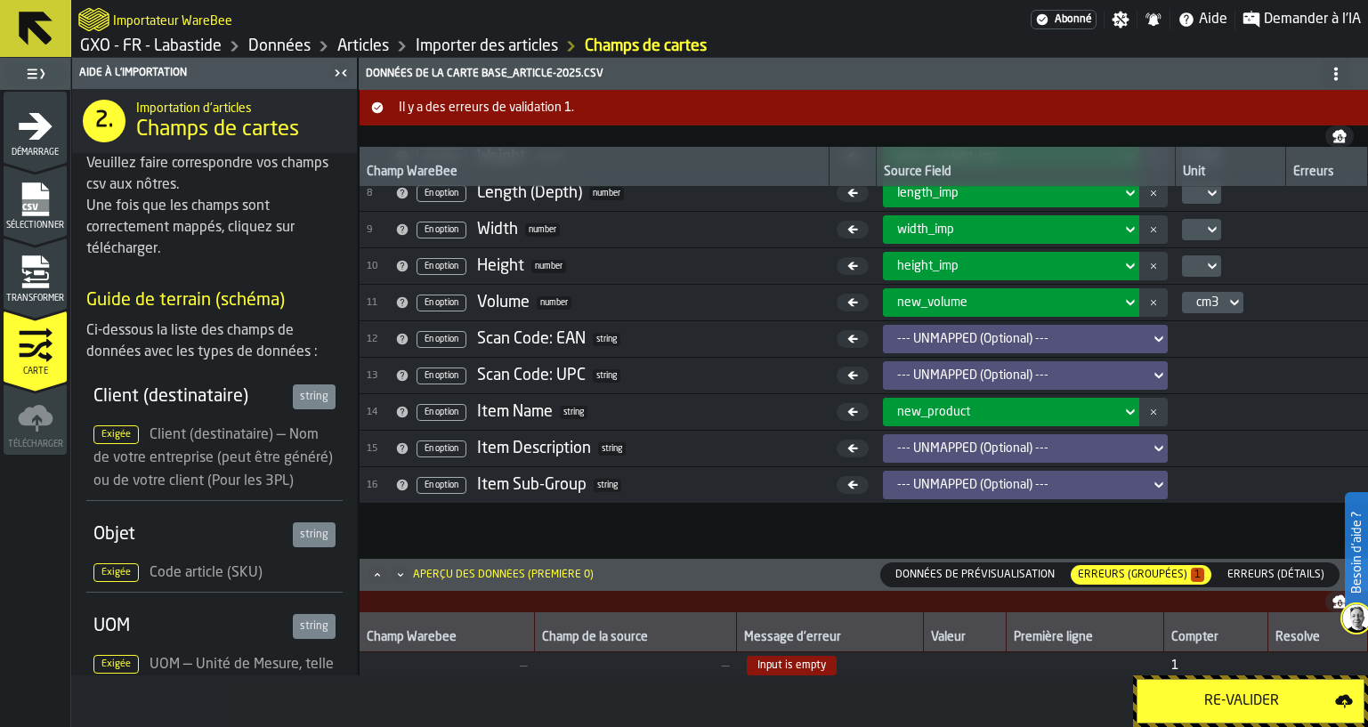
scroll to position [411, 0]
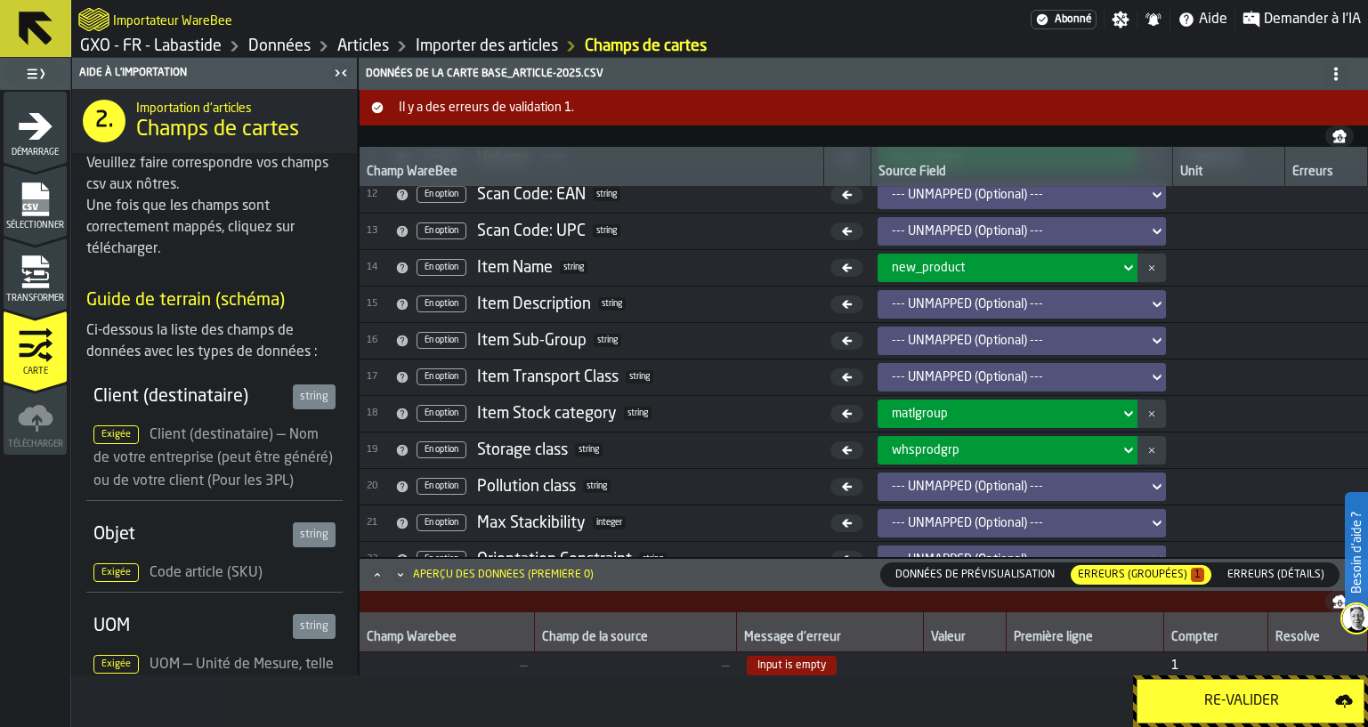
click at [1249, 696] on div "Re-Valider" at bounding box center [1241, 701] width 187 height 21
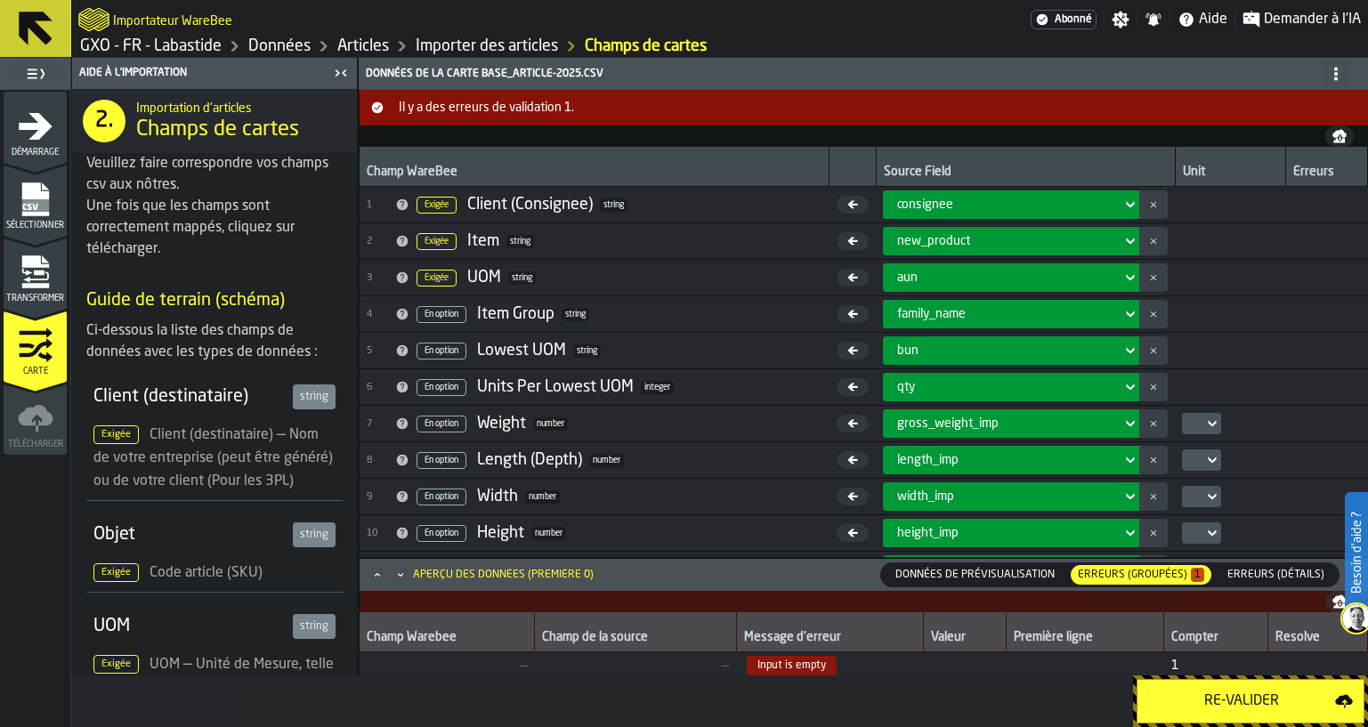
click at [1276, 585] on div "Erreurs (détails)" at bounding box center [1275, 574] width 125 height 23
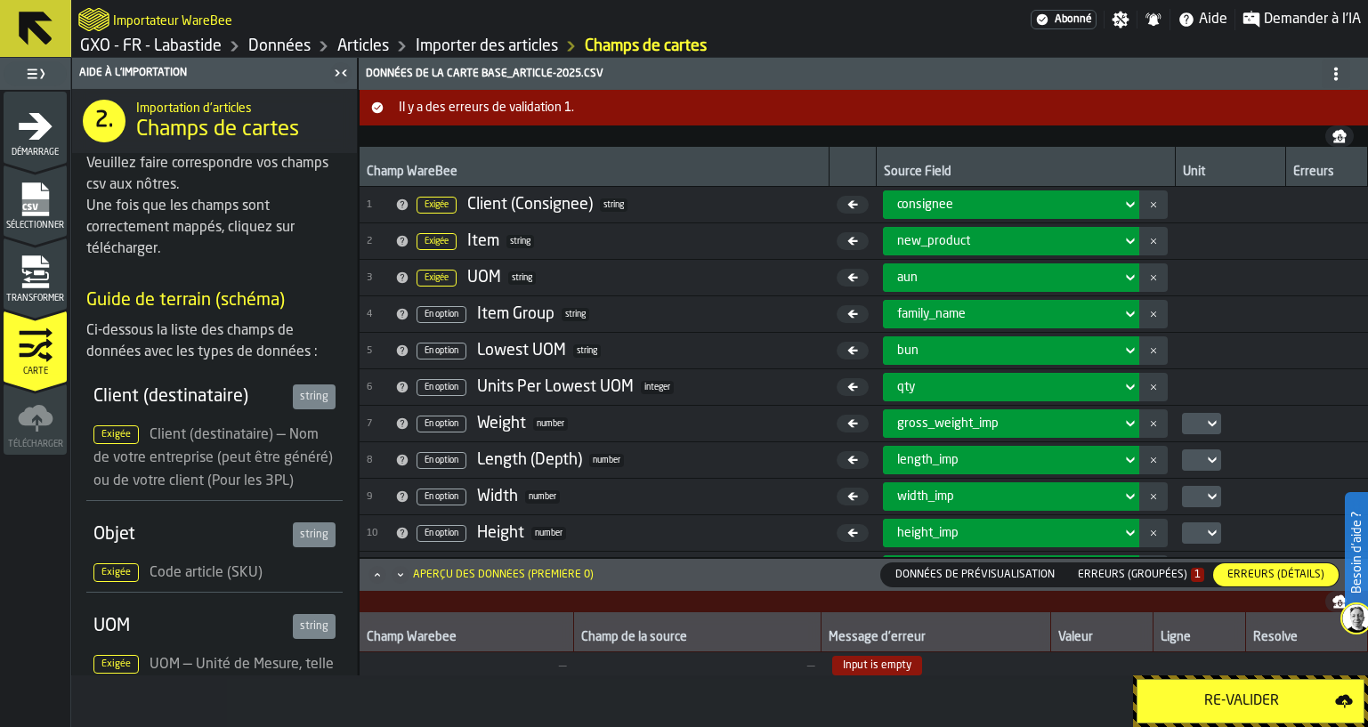
click at [1033, 569] on span "Données de prévisualisation" at bounding box center [975, 575] width 174 height 16
